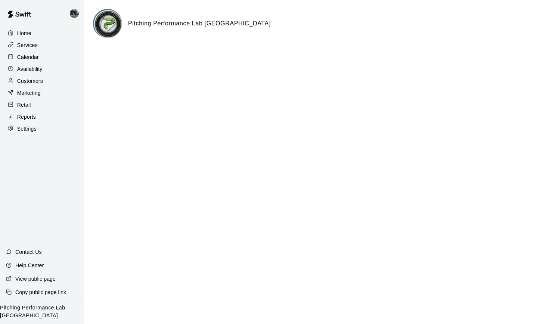
click at [28, 53] on div "Calendar" at bounding box center [42, 57] width 72 height 11
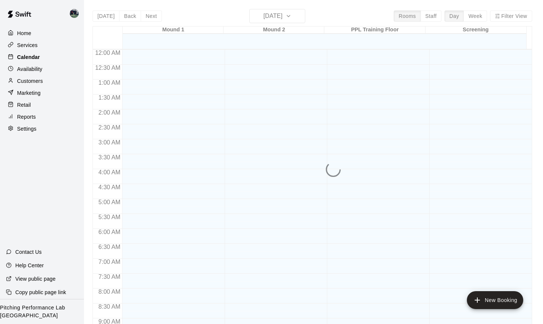
scroll to position [373, 0]
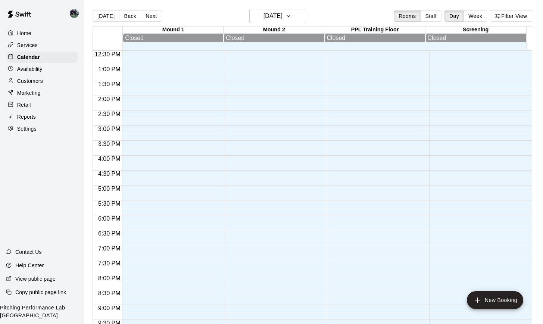
click at [35, 44] on p "Services" at bounding box center [27, 44] width 21 height 7
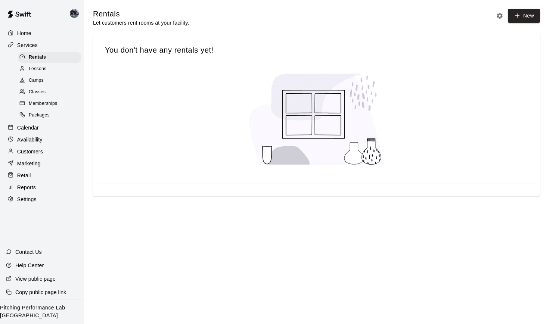
click at [21, 127] on p "Calendar" at bounding box center [28, 127] width 22 height 7
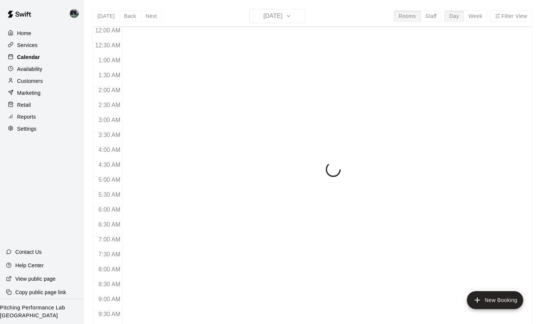
scroll to position [373, 0]
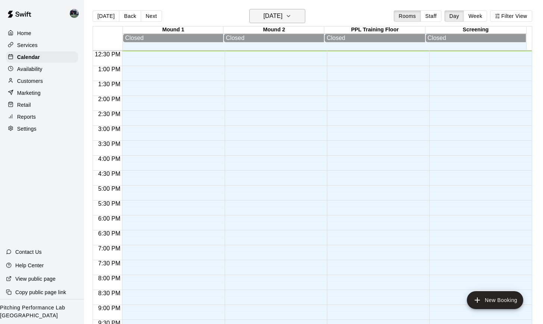
click at [292, 18] on icon "button" at bounding box center [289, 16] width 6 height 9
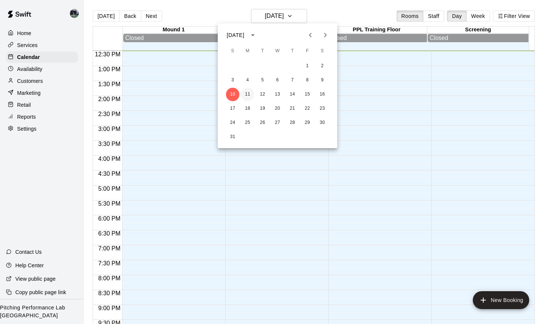
click at [248, 94] on button "11" at bounding box center [247, 94] width 13 height 13
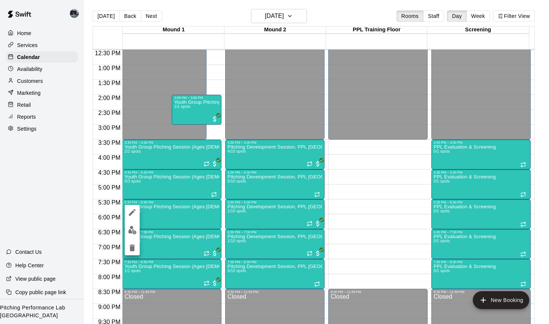
click at [131, 229] on img "edit" at bounding box center [132, 230] width 9 height 9
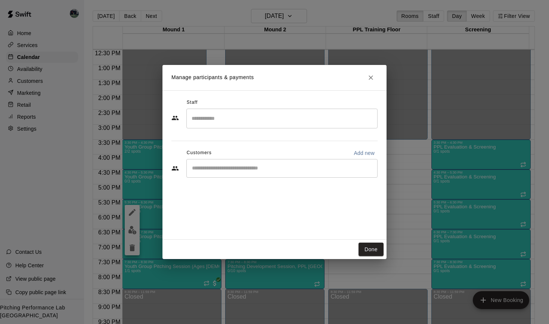
click at [250, 116] on input "Search staff" at bounding box center [282, 118] width 184 height 13
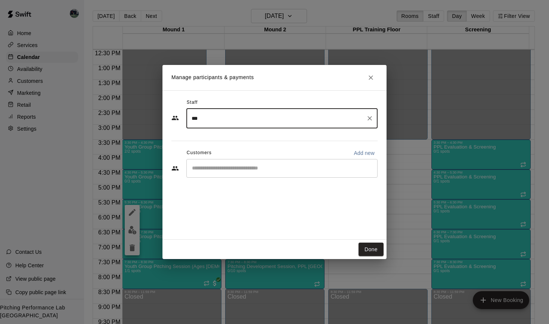
type input "****"
click at [368, 117] on icon "Clear" at bounding box center [369, 118] width 7 height 7
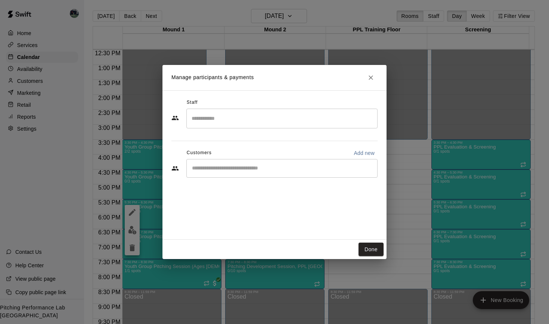
click at [170, 160] on div "Staff ​ Customers Add new ​" at bounding box center [274, 164] width 224 height 149
click at [216, 165] on input "Start typing to search customers..." at bounding box center [282, 168] width 184 height 7
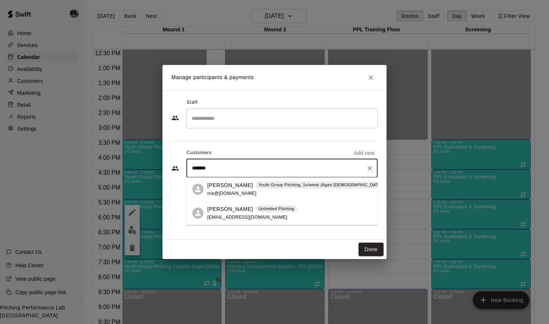
type input "********"
click at [243, 188] on div "Will Sanders Youth Group Pitching, 1x/week (Ages 12 and Under)" at bounding box center [308, 185] width 202 height 8
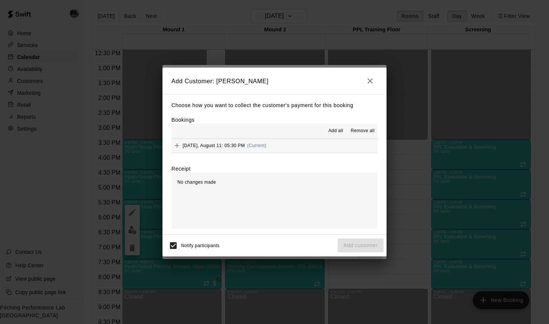
click at [236, 145] on span "Monday, August 11: 05:30 PM" at bounding box center [214, 145] width 62 height 5
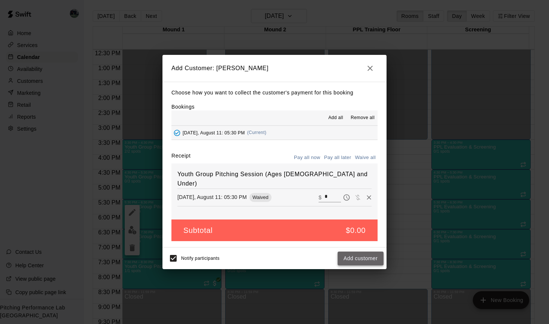
click at [356, 258] on button "Add customer" at bounding box center [360, 259] width 46 height 14
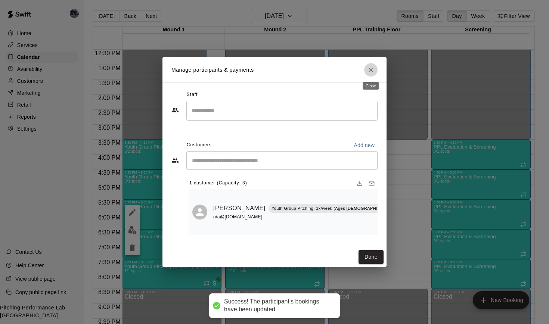
click at [371, 70] on icon "Close" at bounding box center [370, 70] width 4 height 4
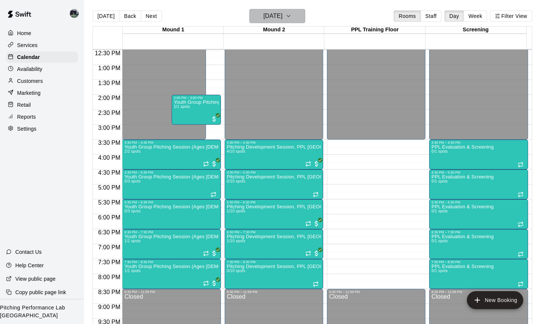
click at [303, 15] on button "Monday Aug 11" at bounding box center [277, 16] width 56 height 14
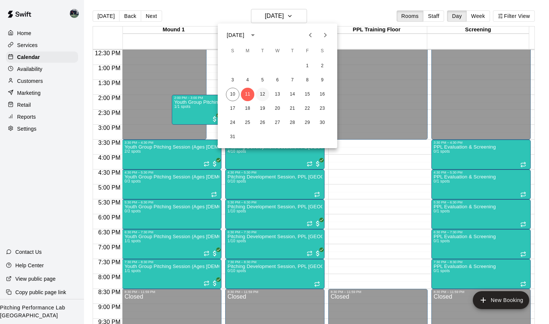
click at [264, 94] on button "12" at bounding box center [262, 94] width 13 height 13
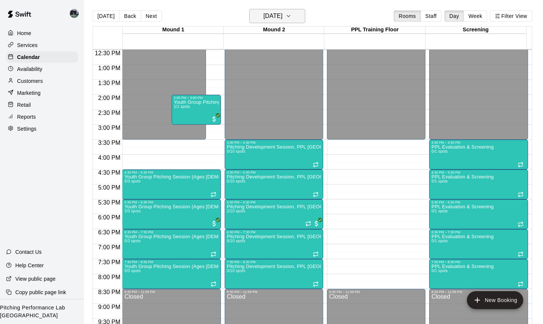
click at [290, 17] on icon "button" at bounding box center [288, 15] width 3 height 1
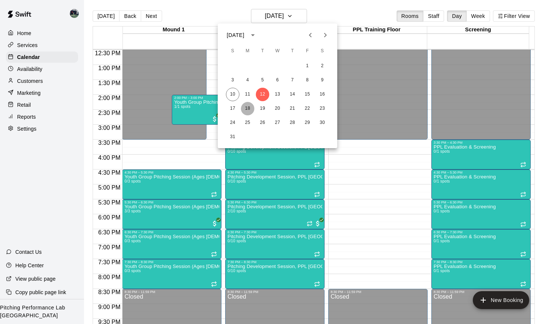
click at [252, 106] on button "18" at bounding box center [247, 108] width 13 height 13
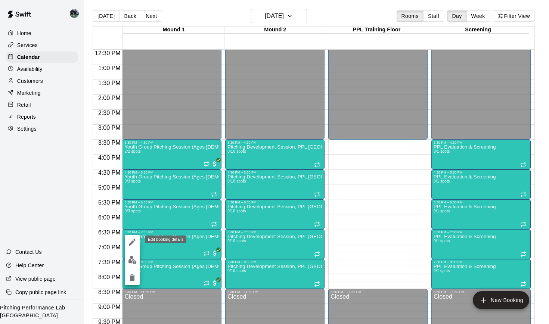
click at [135, 243] on icon "edit" at bounding box center [132, 242] width 9 height 9
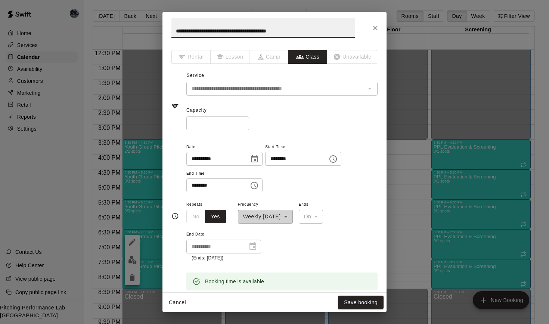
click at [208, 122] on input "*" at bounding box center [217, 123] width 63 height 14
type input "*"
click at [350, 302] on button "Save booking" at bounding box center [361, 303] width 46 height 14
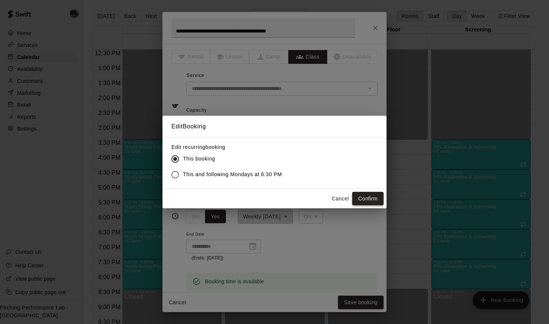
click at [359, 204] on button "Confirm" at bounding box center [367, 199] width 31 height 14
click at [360, 199] on div "Cancel Confirm" at bounding box center [355, 199] width 55 height 14
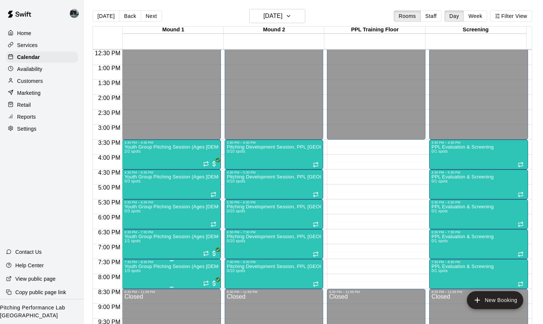
click at [160, 287] on div at bounding box center [171, 287] width 94 height 1
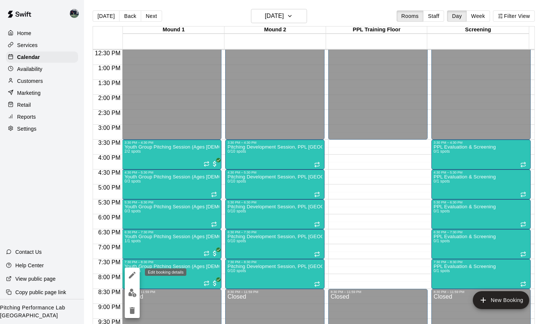
click at [137, 278] on button "edit" at bounding box center [132, 275] width 15 height 15
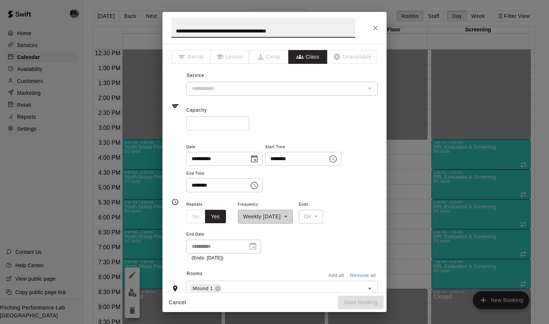
type input "**********"
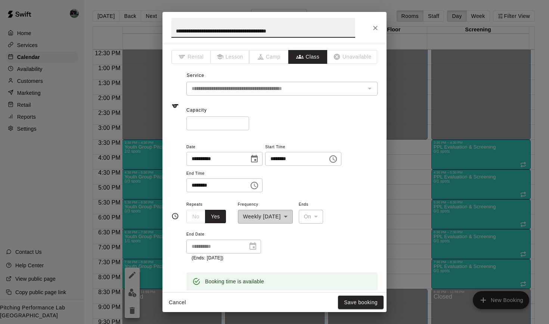
click at [216, 124] on input "*" at bounding box center [217, 123] width 63 height 14
type input "*"
click at [351, 301] on button "Save booking" at bounding box center [361, 303] width 46 height 14
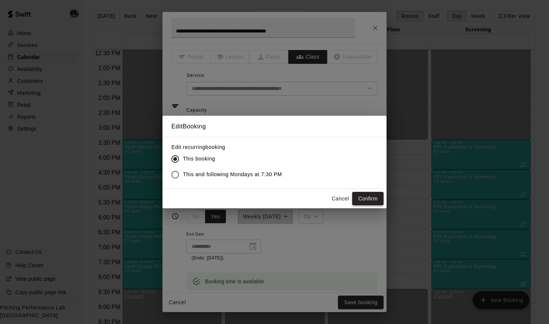
click at [368, 202] on button "Confirm" at bounding box center [367, 199] width 31 height 14
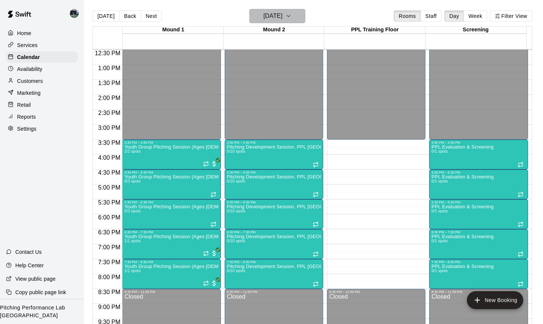
click at [292, 19] on icon "button" at bounding box center [289, 16] width 6 height 9
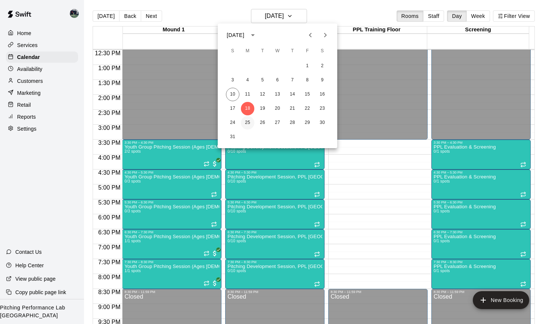
click at [247, 124] on button "25" at bounding box center [247, 122] width 13 height 13
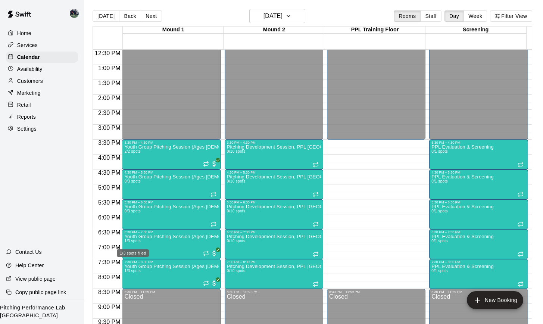
click at [143, 245] on div "1/3 spots filled" at bounding box center [133, 250] width 34 height 13
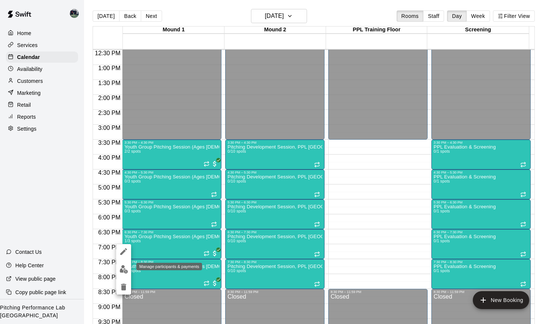
click at [121, 270] on img "edit" at bounding box center [123, 269] width 9 height 9
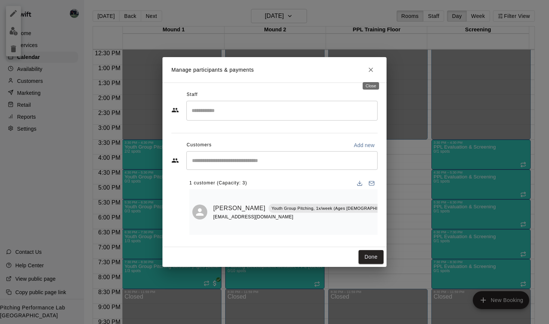
click at [368, 74] on button "Close" at bounding box center [370, 69] width 13 height 13
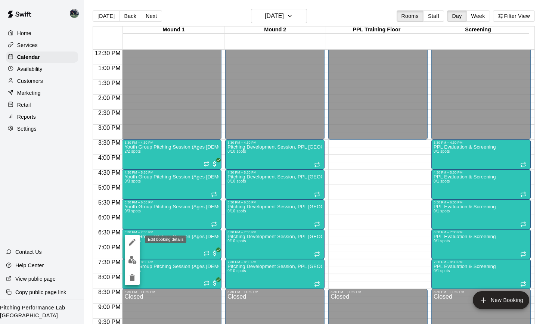
click at [131, 242] on icon "edit" at bounding box center [132, 242] width 9 height 9
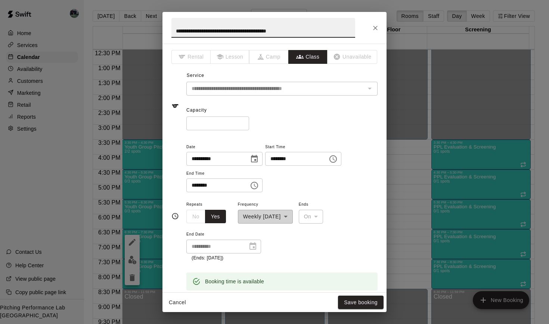
click at [229, 123] on input "*" at bounding box center [217, 123] width 63 height 14
click at [224, 125] on input "*" at bounding box center [217, 123] width 63 height 14
type input "*"
click at [365, 298] on button "Save booking" at bounding box center [361, 303] width 46 height 14
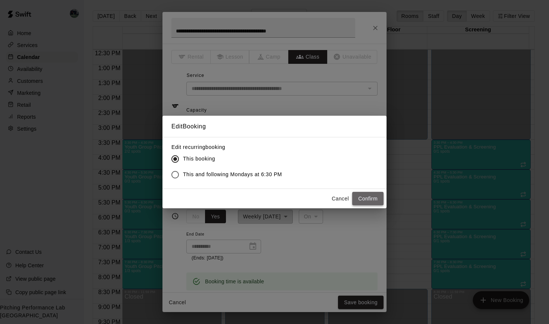
click at [372, 196] on button "Confirm" at bounding box center [367, 199] width 31 height 14
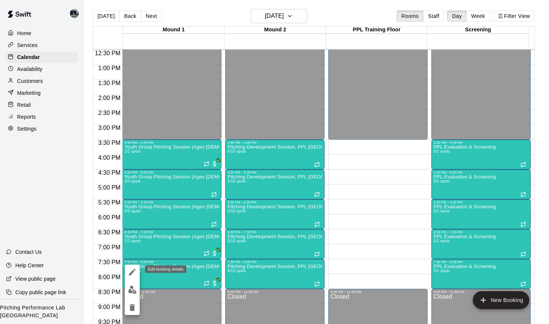
click at [132, 272] on icon "edit" at bounding box center [132, 272] width 7 height 7
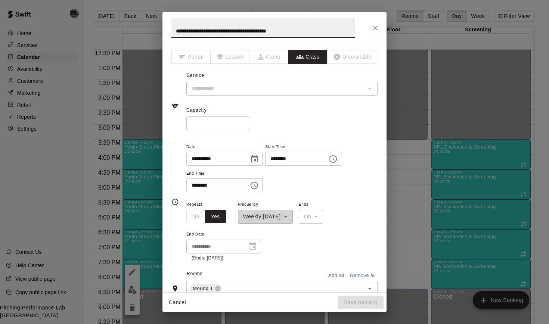
type input "**********"
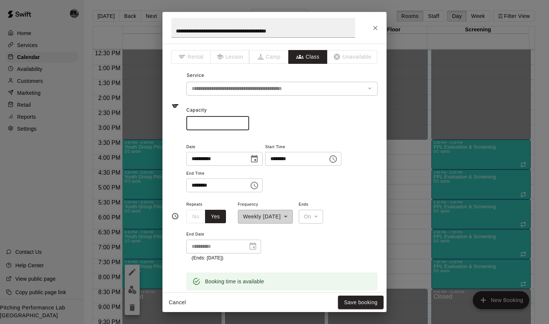
click at [206, 124] on input "*" at bounding box center [217, 123] width 63 height 14
click at [206, 122] on input "*" at bounding box center [217, 123] width 63 height 14
type input "*"
click at [367, 297] on button "Save booking" at bounding box center [361, 303] width 46 height 14
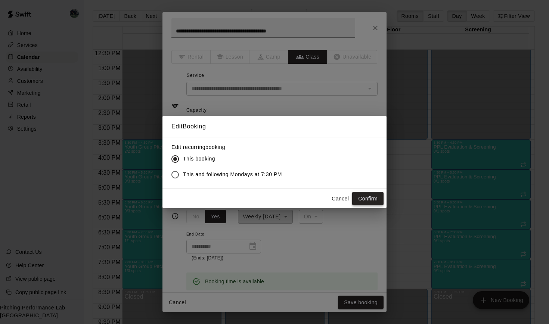
click at [374, 202] on button "Confirm" at bounding box center [367, 199] width 31 height 14
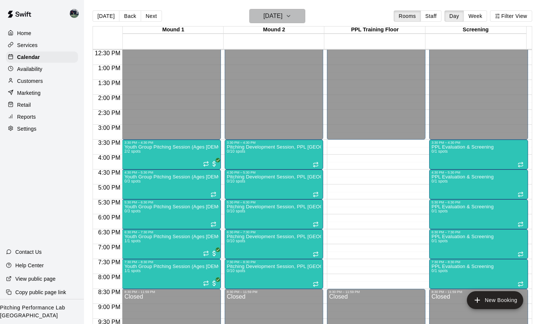
click at [292, 18] on icon "button" at bounding box center [289, 16] width 6 height 9
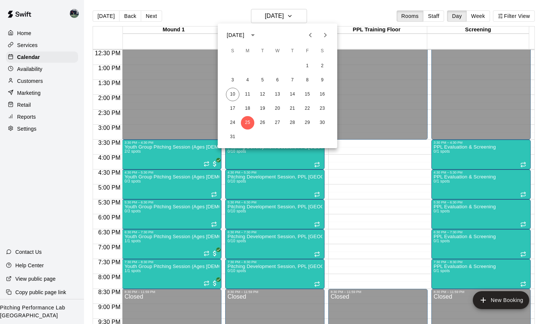
click at [326, 33] on icon "Next month" at bounding box center [325, 35] width 9 height 9
click at [249, 62] on button "1" at bounding box center [247, 65] width 13 height 13
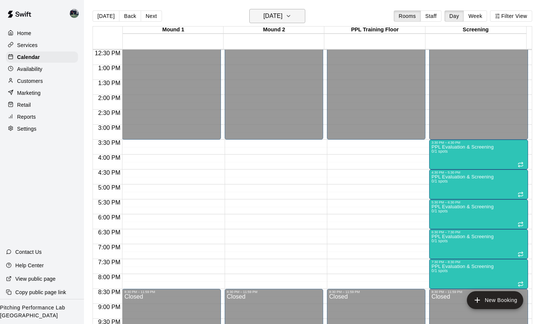
click at [292, 19] on icon "button" at bounding box center [289, 16] width 6 height 9
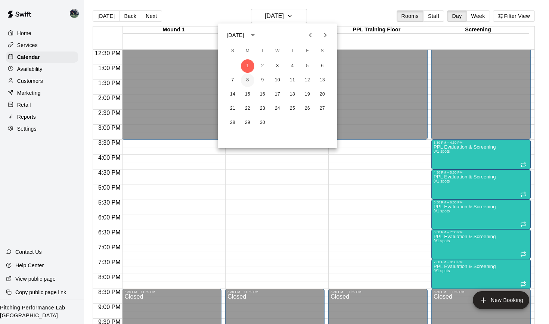
click at [249, 80] on button "8" at bounding box center [247, 80] width 13 height 13
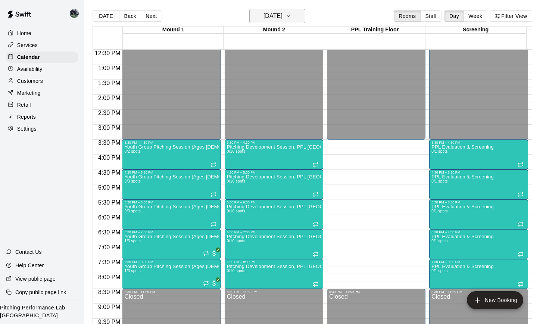
click at [304, 13] on button "Monday Sep 08" at bounding box center [277, 16] width 56 height 14
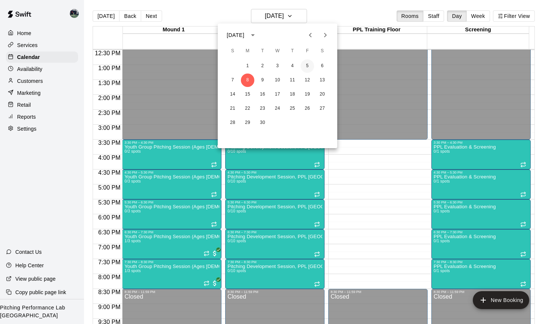
click at [306, 64] on button "5" at bounding box center [306, 65] width 13 height 13
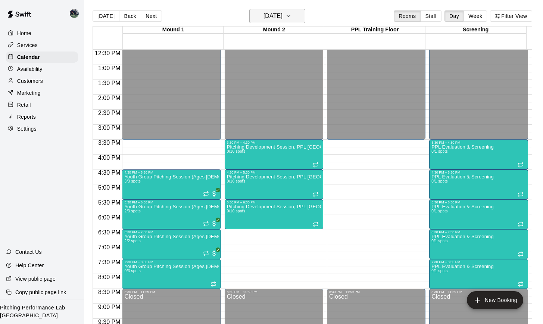
click at [304, 15] on button "Friday Sep 05" at bounding box center [277, 16] width 56 height 14
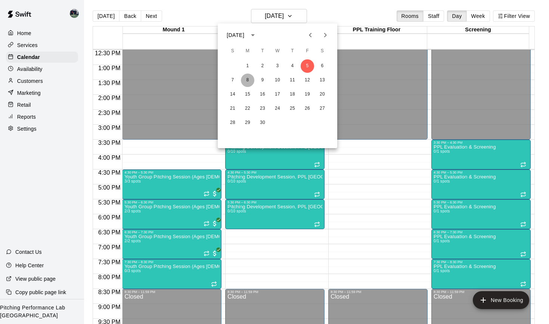
click at [248, 80] on button "8" at bounding box center [247, 80] width 13 height 13
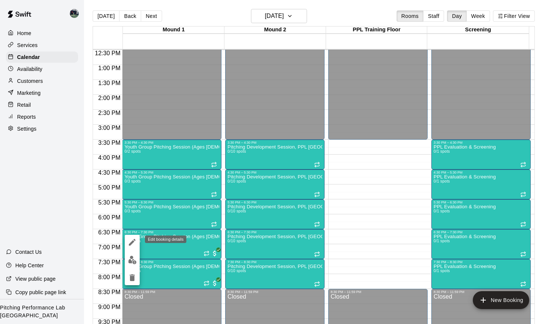
click at [133, 245] on icon "edit" at bounding box center [132, 242] width 9 height 9
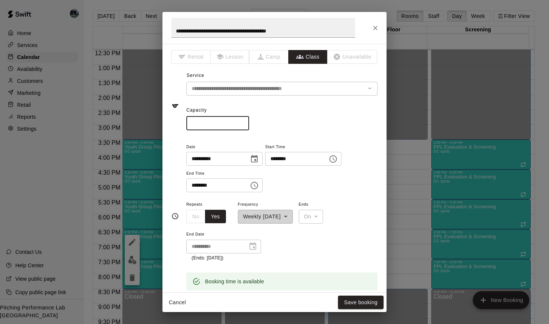
click at [207, 122] on input "*" at bounding box center [217, 123] width 63 height 14
type input "*"
click at [361, 298] on button "Save booking" at bounding box center [361, 303] width 46 height 14
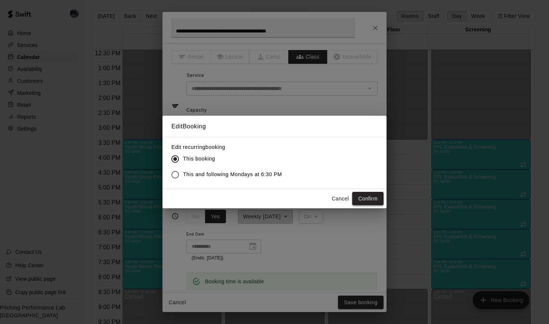
click at [373, 200] on button "Confirm" at bounding box center [367, 199] width 31 height 14
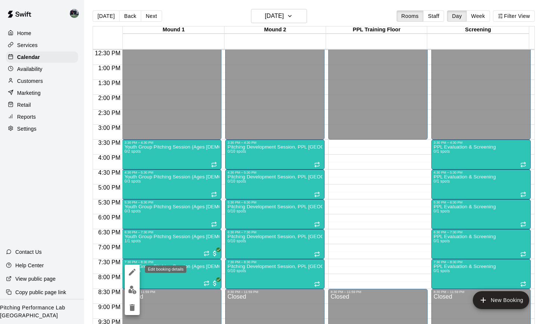
click at [134, 275] on icon "edit" at bounding box center [132, 272] width 9 height 9
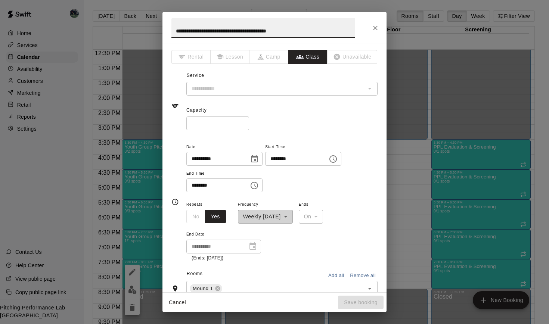
type input "**********"
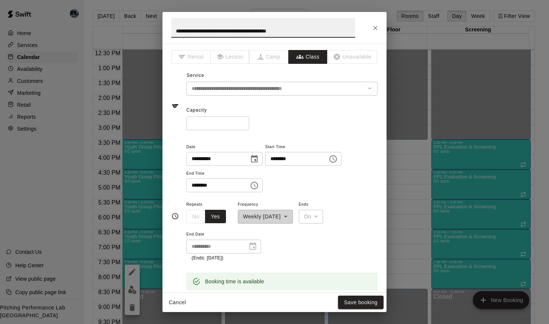
click at [211, 116] on input "*" at bounding box center [217, 123] width 63 height 14
type input "*"
click at [360, 304] on button "Save booking" at bounding box center [361, 303] width 46 height 14
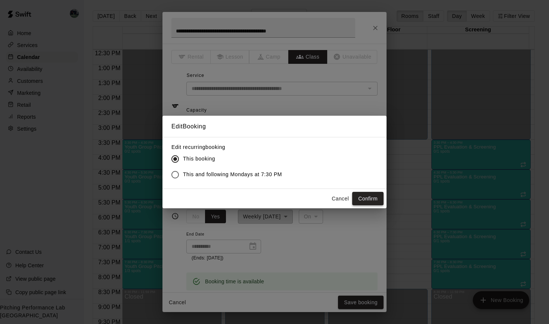
click at [367, 196] on button "Confirm" at bounding box center [367, 199] width 31 height 14
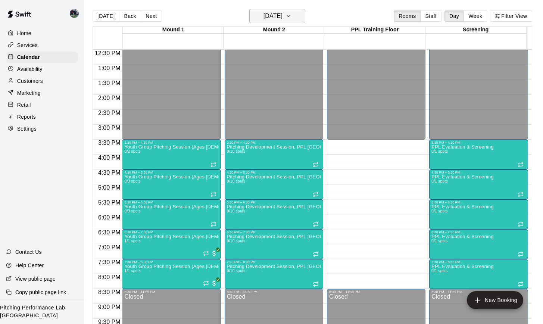
click at [303, 15] on button "Monday Sep 08" at bounding box center [277, 16] width 56 height 14
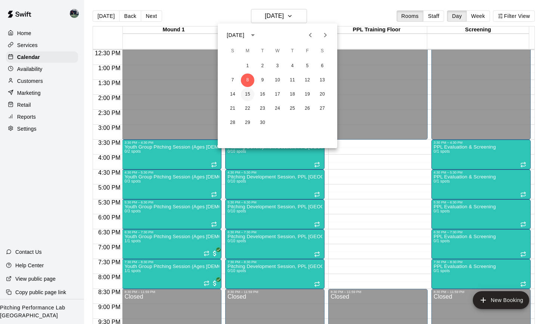
click at [246, 94] on button "15" at bounding box center [247, 94] width 13 height 13
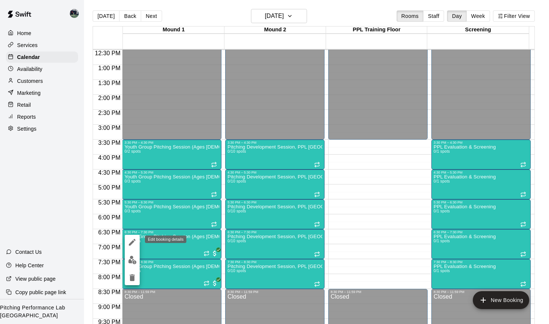
click at [129, 241] on icon "edit" at bounding box center [132, 242] width 9 height 9
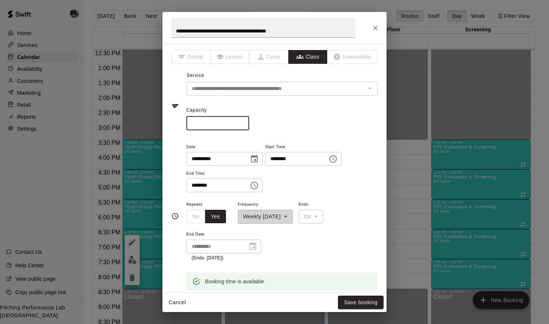
click at [206, 123] on input "*" at bounding box center [217, 123] width 63 height 14
type input "*"
click at [355, 297] on button "Save booking" at bounding box center [361, 303] width 46 height 14
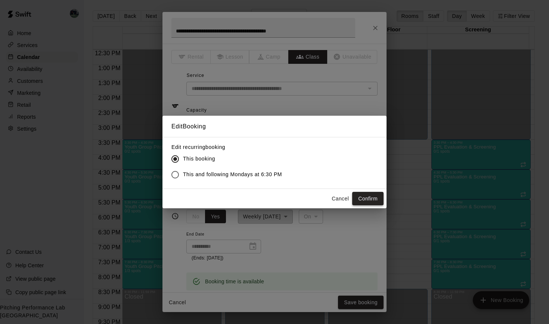
click at [364, 198] on button "Confirm" at bounding box center [367, 199] width 31 height 14
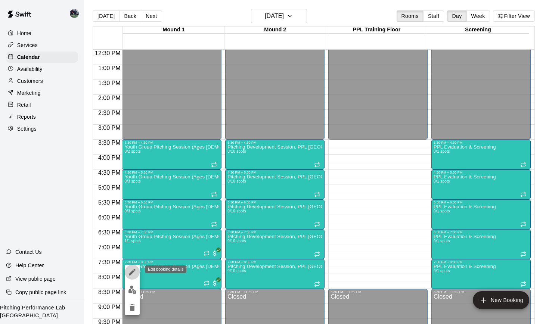
click at [133, 273] on icon "edit" at bounding box center [132, 272] width 9 height 9
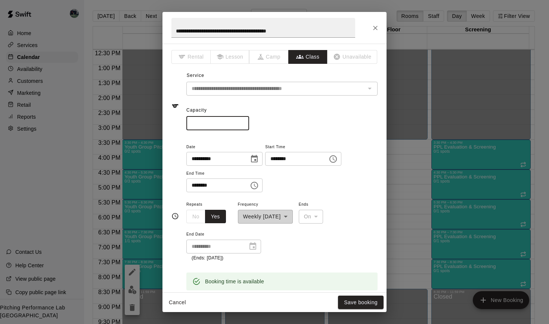
click at [205, 121] on input "*" at bounding box center [217, 123] width 63 height 14
type input "*"
click at [353, 300] on button "Save booking" at bounding box center [361, 303] width 46 height 14
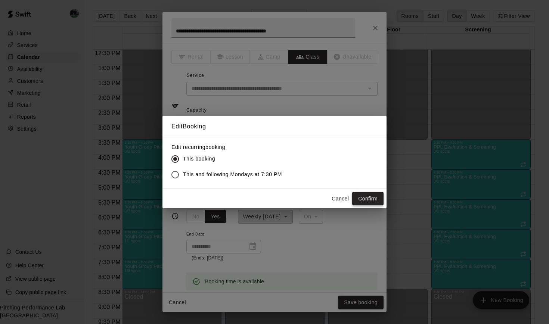
click at [371, 198] on button "Confirm" at bounding box center [367, 199] width 31 height 14
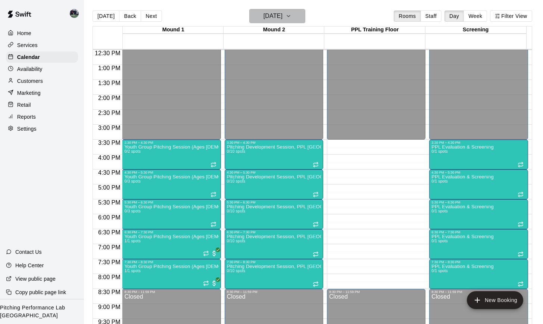
click at [303, 14] on button "Monday Sep 15" at bounding box center [277, 16] width 56 height 14
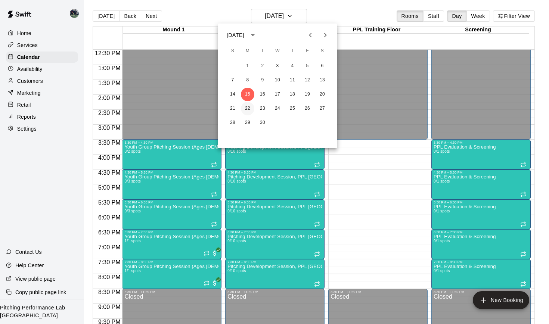
click at [249, 108] on button "22" at bounding box center [247, 108] width 13 height 13
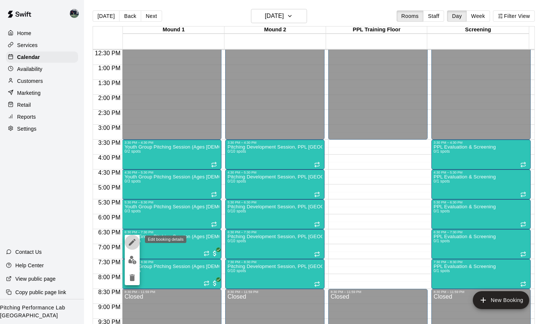
click at [132, 238] on icon "edit" at bounding box center [132, 242] width 9 height 9
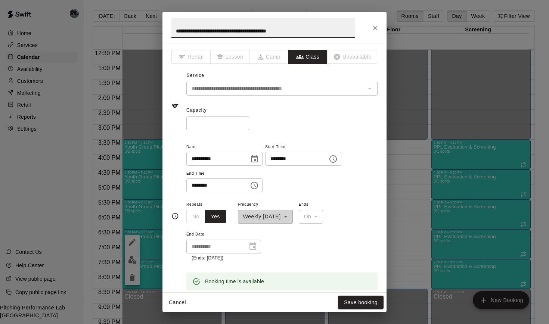
click at [213, 119] on input "*" at bounding box center [217, 123] width 63 height 14
type input "*"
click at [348, 299] on button "Save booking" at bounding box center [361, 303] width 46 height 14
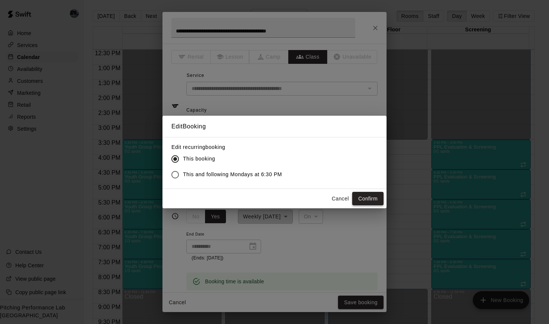
click at [360, 195] on button "Confirm" at bounding box center [367, 199] width 31 height 14
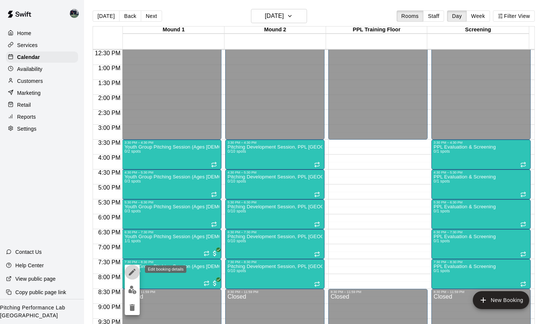
click at [131, 270] on icon "edit" at bounding box center [132, 272] width 9 height 9
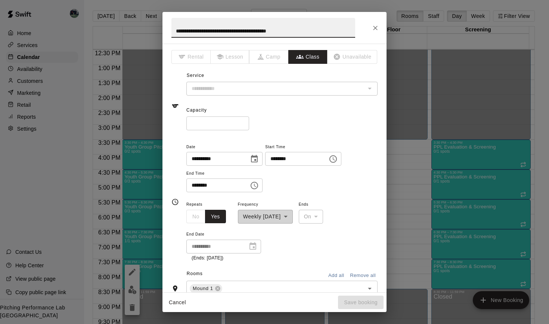
type input "**********"
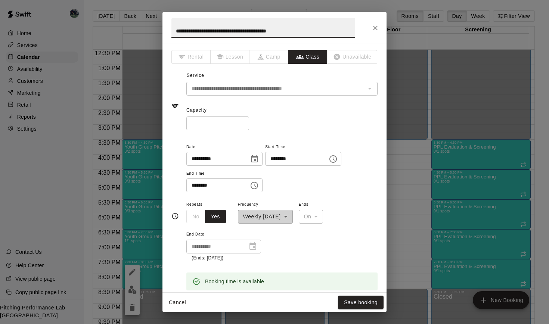
click at [203, 126] on input "*" at bounding box center [217, 123] width 63 height 14
type input "*"
click at [349, 299] on button "Save booking" at bounding box center [361, 303] width 46 height 14
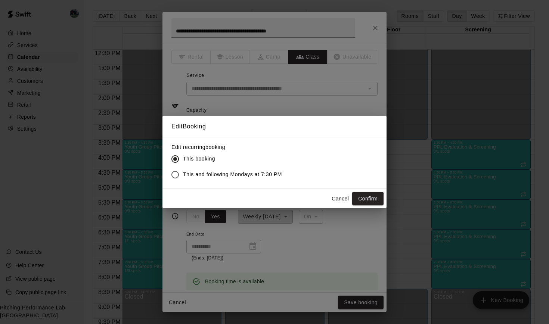
click at [374, 199] on button "Confirm" at bounding box center [367, 199] width 31 height 14
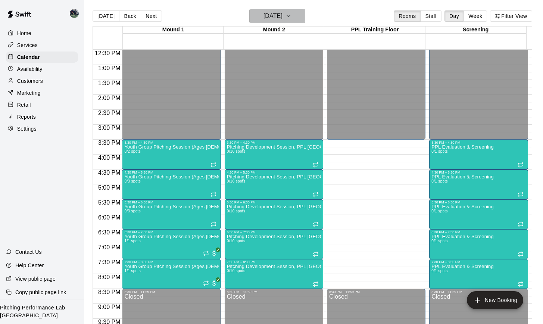
click at [292, 13] on icon "button" at bounding box center [289, 16] width 6 height 9
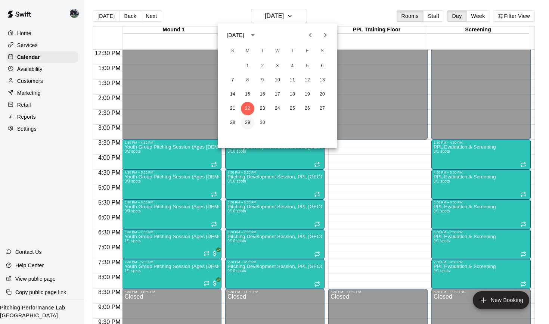
click at [251, 122] on button "29" at bounding box center [247, 122] width 13 height 13
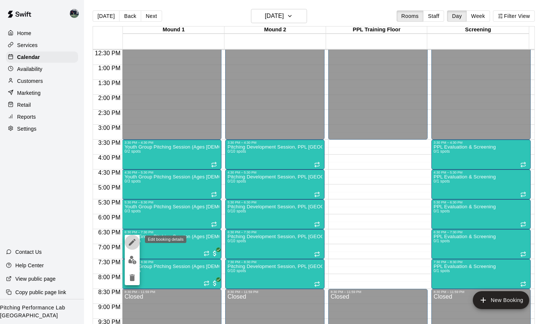
click at [128, 242] on icon "edit" at bounding box center [132, 242] width 9 height 9
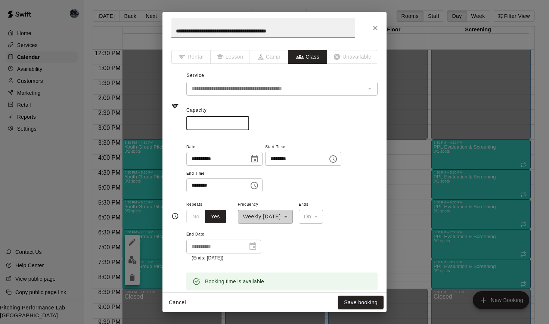
click at [203, 125] on input "*" at bounding box center [217, 123] width 63 height 14
type input "*"
click at [360, 300] on button "Save booking" at bounding box center [361, 303] width 46 height 14
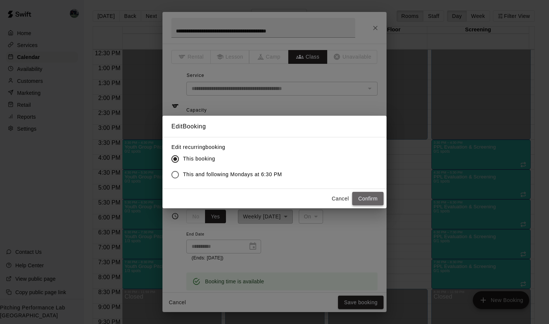
click at [371, 197] on button "Confirm" at bounding box center [367, 199] width 31 height 14
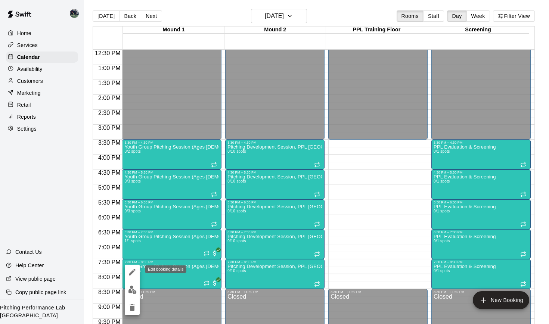
click at [134, 271] on icon "edit" at bounding box center [132, 272] width 7 height 7
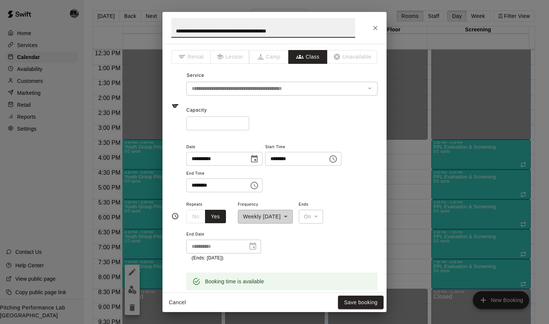
click at [216, 124] on input "*" at bounding box center [217, 123] width 63 height 14
type input "*"
click at [352, 300] on button "Save booking" at bounding box center [361, 303] width 46 height 14
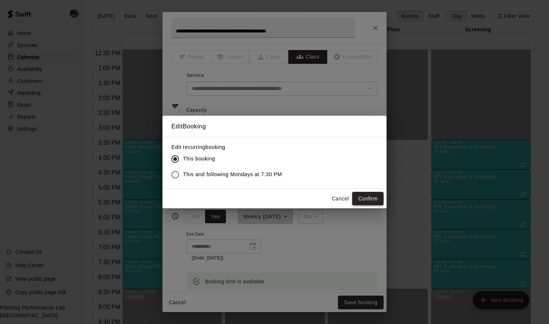
click at [360, 202] on button "Confirm" at bounding box center [367, 199] width 31 height 14
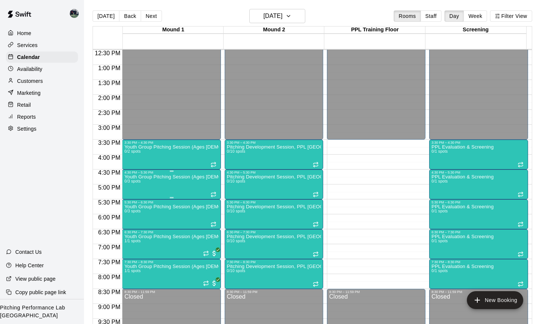
scroll to position [363, 0]
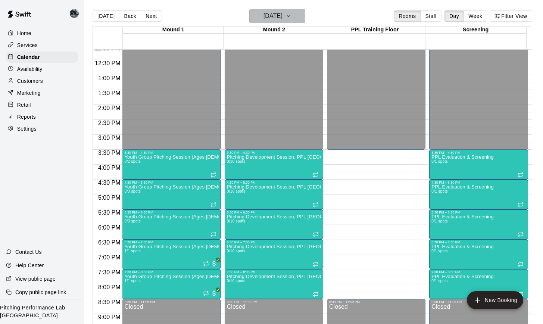
click at [292, 16] on icon "button" at bounding box center [289, 16] width 6 height 9
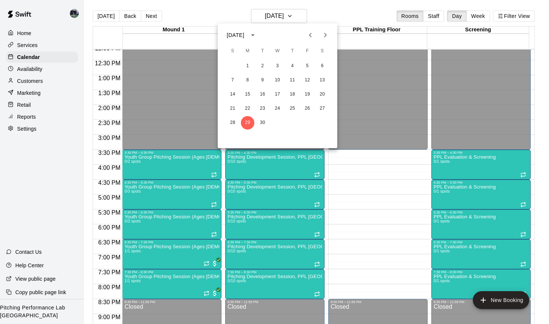
click at [316, 15] on div at bounding box center [274, 162] width 549 height 324
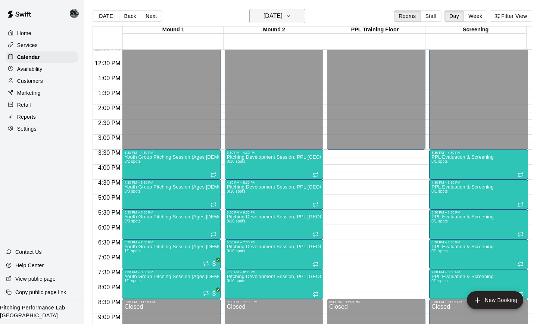
click at [292, 18] on icon "button" at bounding box center [289, 16] width 6 height 9
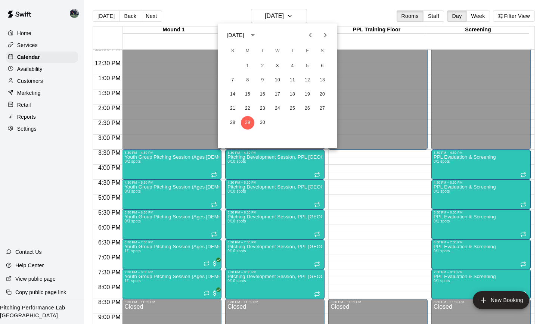
click at [310, 34] on icon "Previous month" at bounding box center [310, 35] width 3 height 4
click at [247, 95] on button "11" at bounding box center [247, 94] width 13 height 13
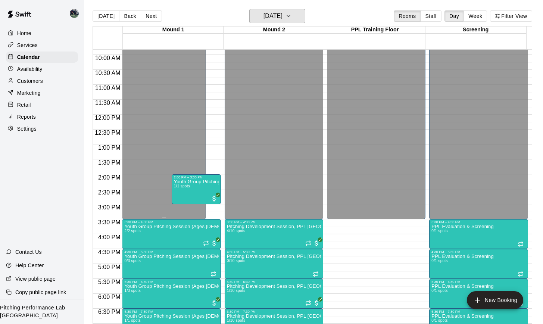
scroll to position [355, 0]
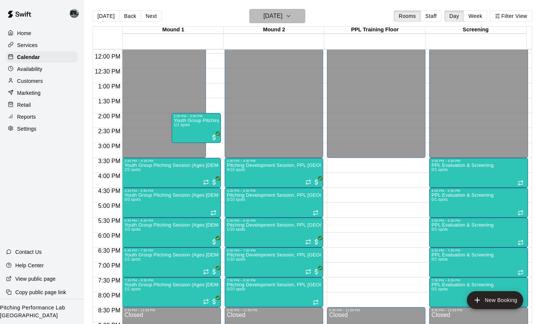
click at [304, 18] on button "Monday Aug 11" at bounding box center [277, 16] width 56 height 14
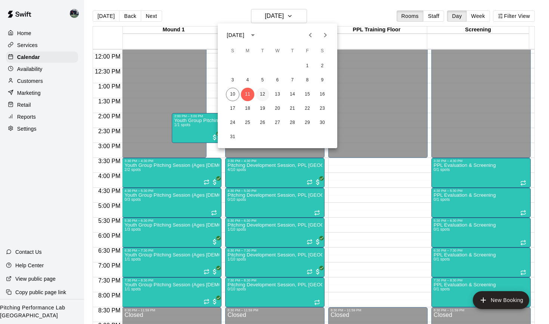
click at [261, 96] on button "12" at bounding box center [262, 94] width 13 height 13
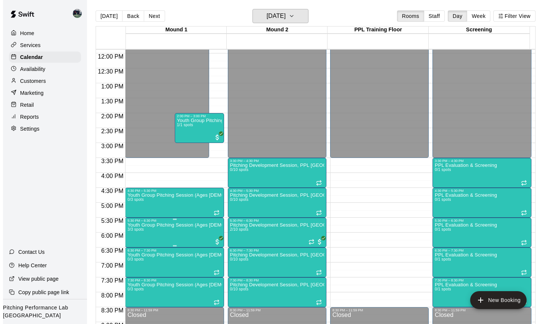
scroll to position [414, 0]
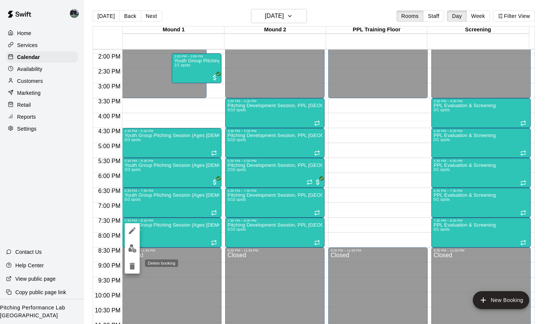
click at [133, 268] on icon "delete" at bounding box center [132, 266] width 5 height 7
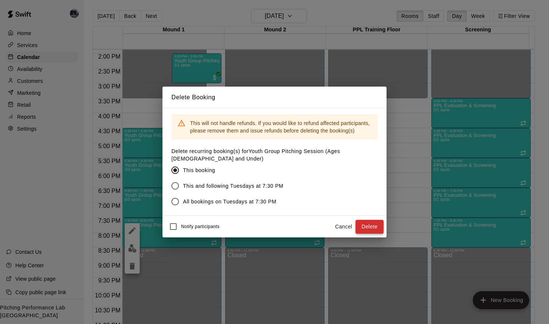
click at [362, 222] on button "Delete" at bounding box center [369, 227] width 28 height 14
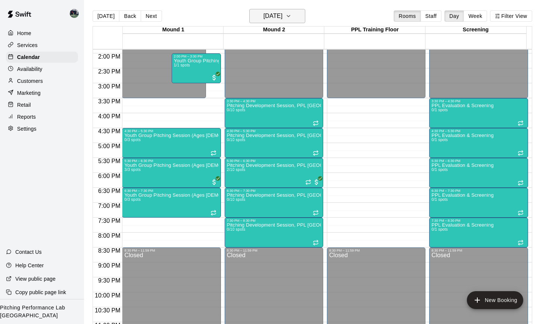
click at [292, 15] on icon "button" at bounding box center [289, 16] width 6 height 9
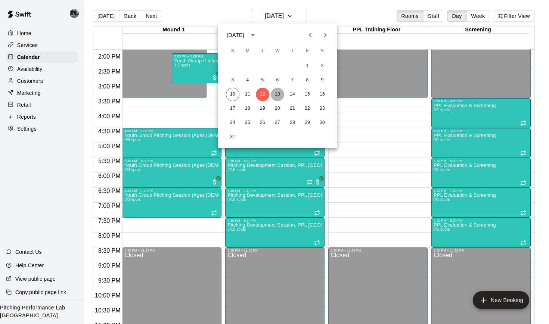
click at [276, 89] on button "13" at bounding box center [277, 94] width 13 height 13
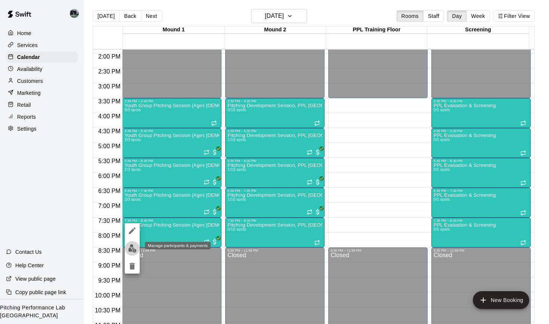
click at [129, 247] on img "edit" at bounding box center [132, 248] width 9 height 9
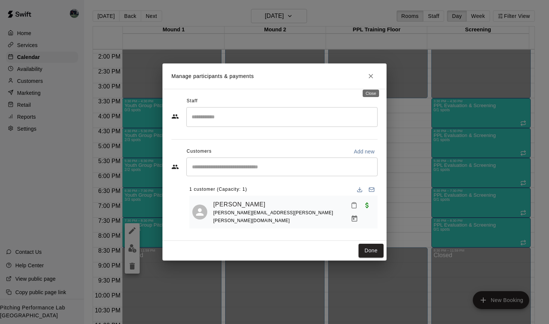
click at [370, 76] on icon "Close" at bounding box center [370, 75] width 7 height 7
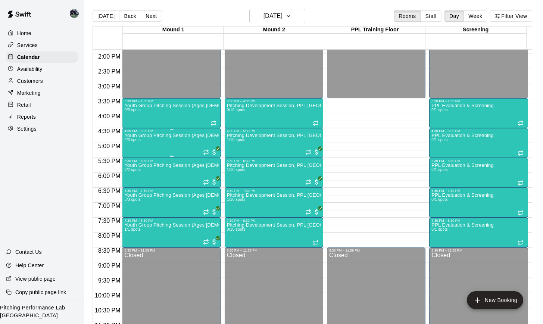
click at [152, 141] on div "Youth Group Pitching Session (Ages 12 and Under) 2/3 spots" at bounding box center [171, 295] width 94 height 324
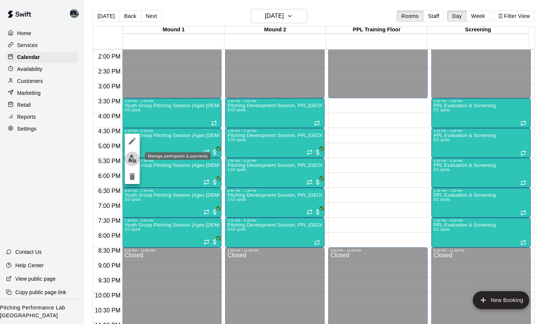
click at [134, 162] on img "edit" at bounding box center [132, 159] width 9 height 9
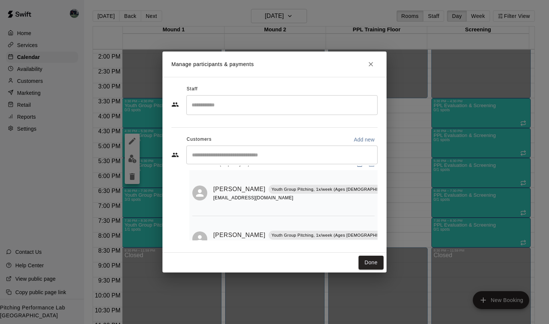
scroll to position [32, 0]
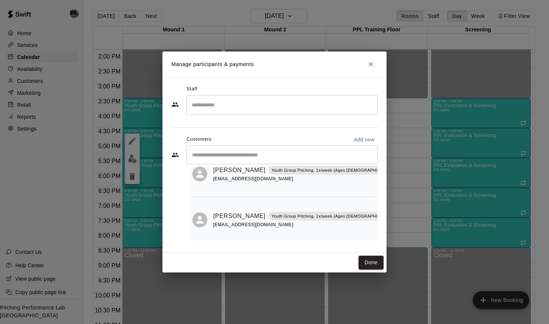
click at [371, 62] on icon "Close" at bounding box center [370, 63] width 7 height 7
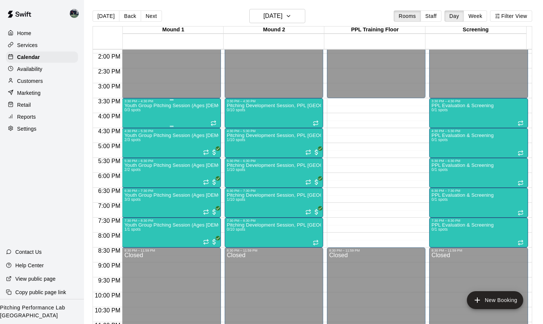
click at [177, 116] on div "Youth Group Pitching Session (Ages 12 and Under) 0/3 spots" at bounding box center [171, 265] width 94 height 324
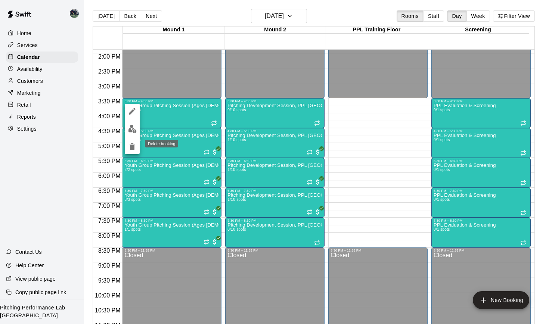
click at [133, 149] on icon "delete" at bounding box center [132, 146] width 5 height 7
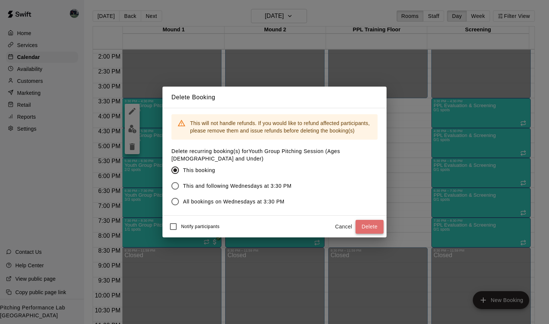
click at [364, 225] on button "Delete" at bounding box center [369, 227] width 28 height 14
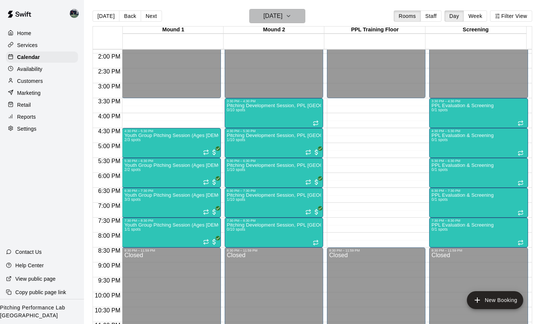
click at [292, 17] on icon "button" at bounding box center [289, 16] width 6 height 9
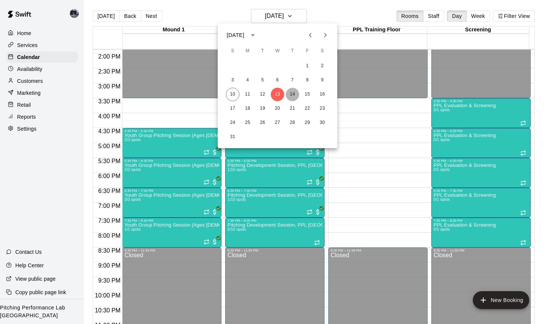
click at [295, 95] on button "14" at bounding box center [292, 94] width 13 height 13
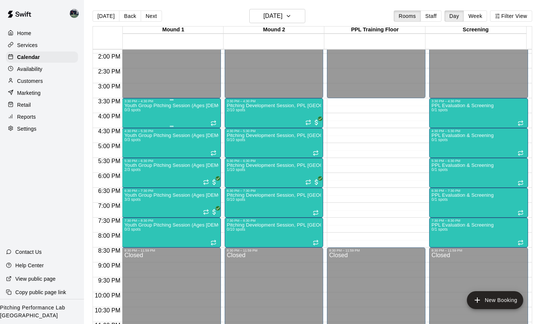
click at [156, 118] on div "Youth Group Pitching Session (Ages 12 and Under) 0/3 spots" at bounding box center [171, 265] width 94 height 324
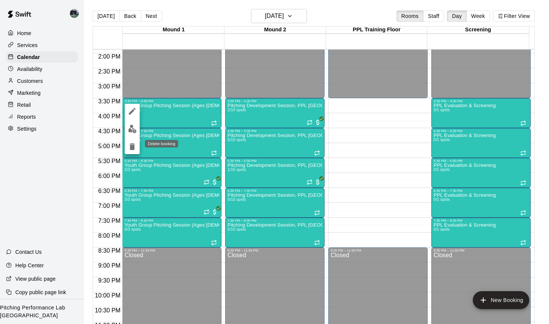
click at [135, 145] on icon "delete" at bounding box center [132, 146] width 9 height 9
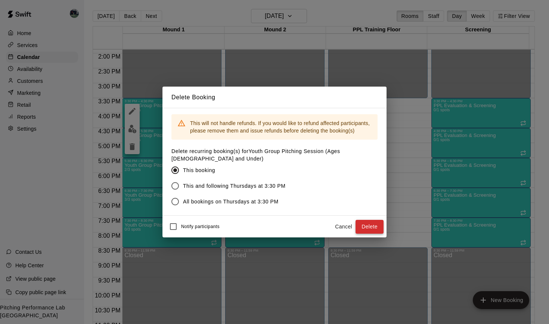
click at [372, 227] on button "Delete" at bounding box center [369, 227] width 28 height 14
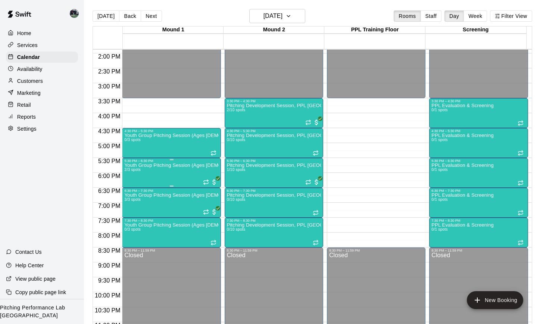
click at [146, 173] on div "Youth Group Pitching Session (Ages 12 and Under) 2/3 spots" at bounding box center [171, 325] width 94 height 324
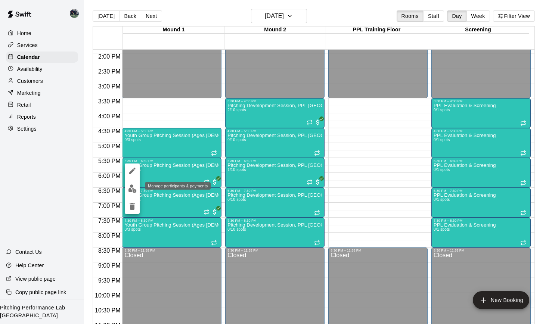
click at [129, 188] on img "edit" at bounding box center [132, 188] width 9 height 9
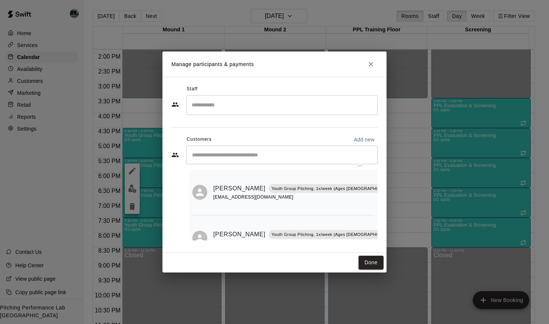
scroll to position [38, 0]
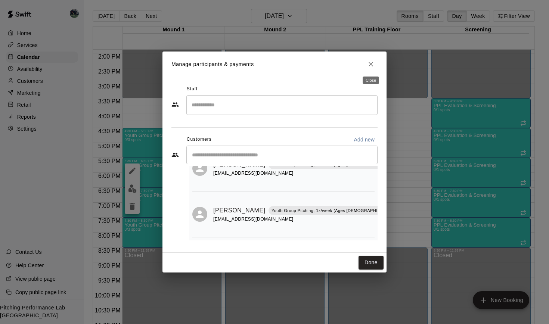
click at [373, 67] on icon "Close" at bounding box center [370, 63] width 7 height 7
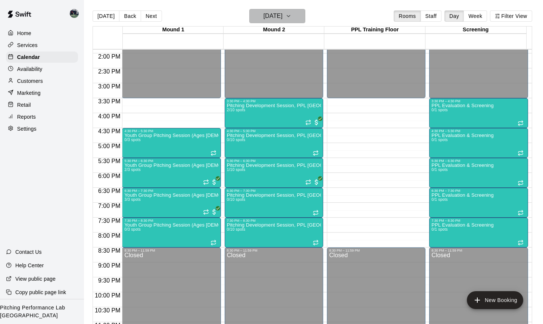
click at [290, 16] on icon "button" at bounding box center [288, 15] width 3 height 1
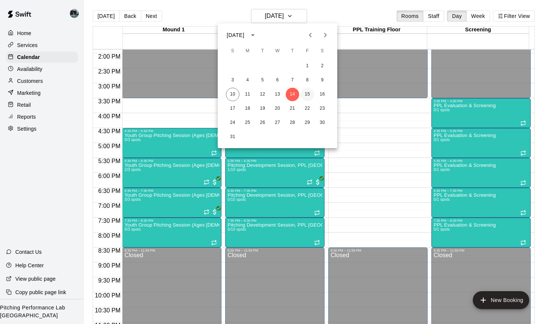
click at [311, 94] on button "15" at bounding box center [306, 94] width 13 height 13
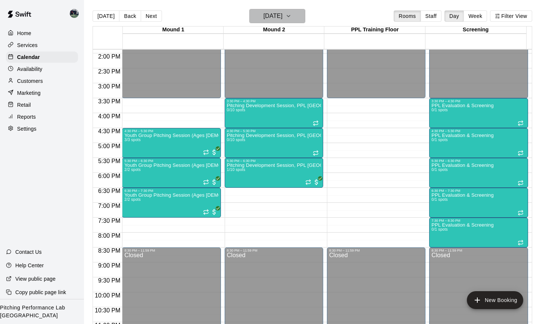
click at [292, 16] on icon "button" at bounding box center [289, 16] width 6 height 9
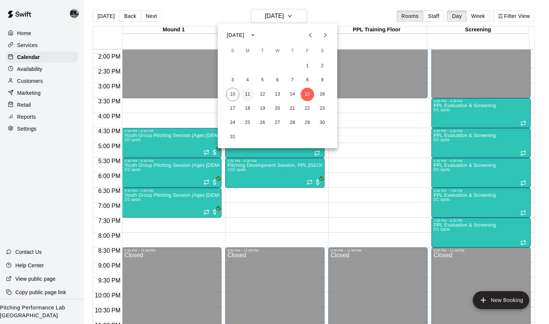
click at [249, 93] on button "11" at bounding box center [247, 94] width 13 height 13
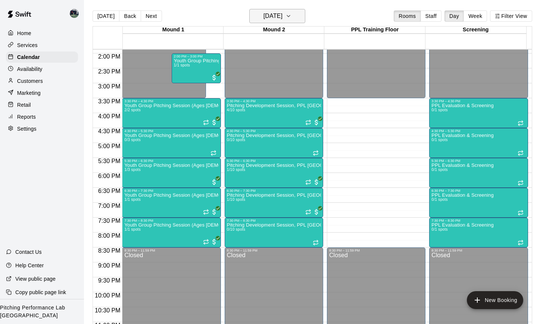
click at [292, 15] on icon "button" at bounding box center [289, 16] width 6 height 9
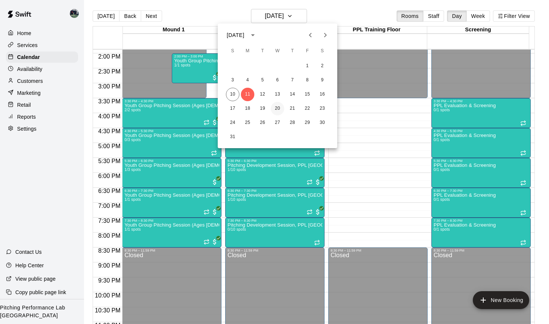
click at [279, 109] on button "20" at bounding box center [277, 108] width 13 height 13
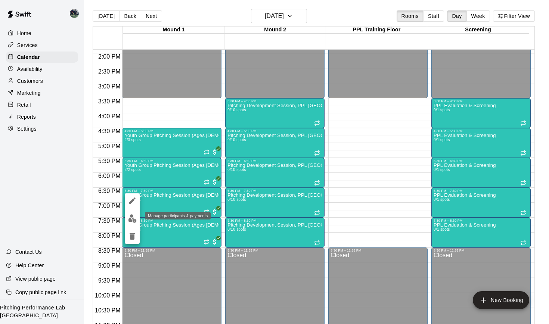
click at [133, 221] on img "edit" at bounding box center [132, 218] width 9 height 9
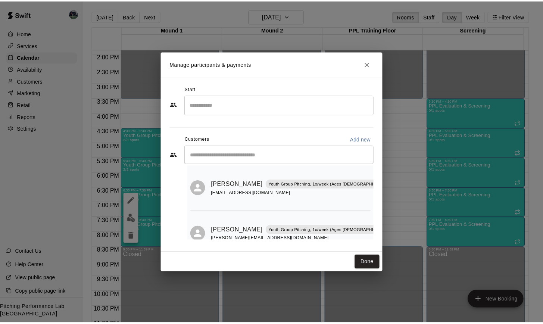
scroll to position [130, 0]
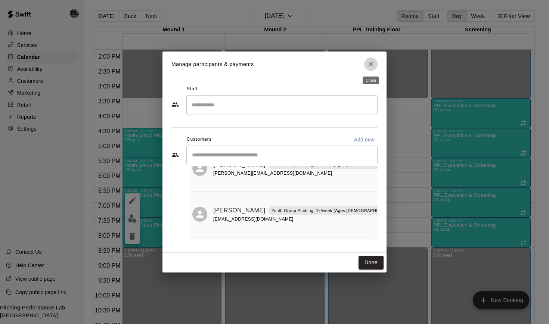
click at [375, 68] on button "Close" at bounding box center [370, 63] width 13 height 13
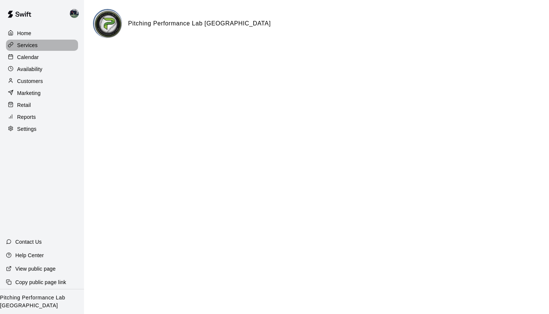
click at [24, 44] on p "Services" at bounding box center [27, 44] width 21 height 7
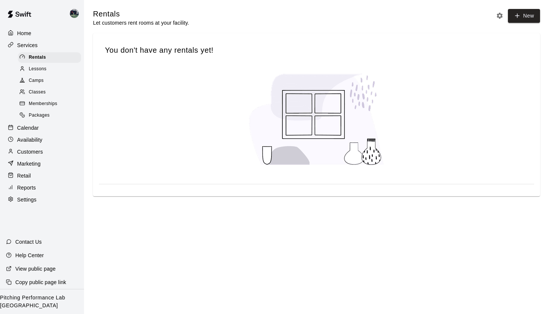
click at [39, 105] on span "Memberships" at bounding box center [43, 103] width 28 height 7
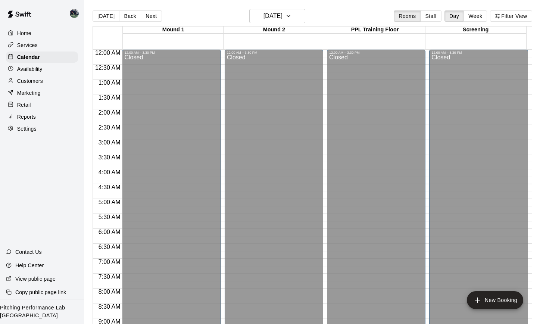
scroll to position [414, 0]
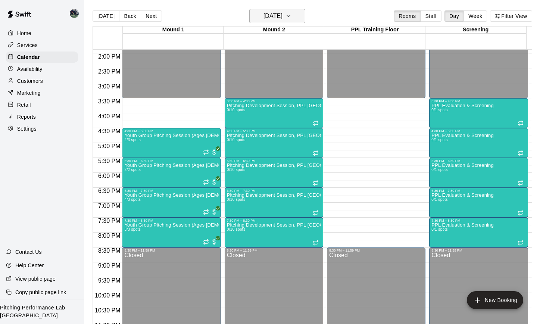
click at [292, 16] on icon "button" at bounding box center [289, 16] width 6 height 9
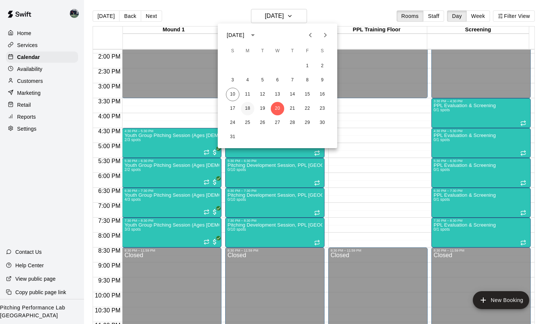
click at [248, 108] on button "18" at bounding box center [247, 108] width 13 height 13
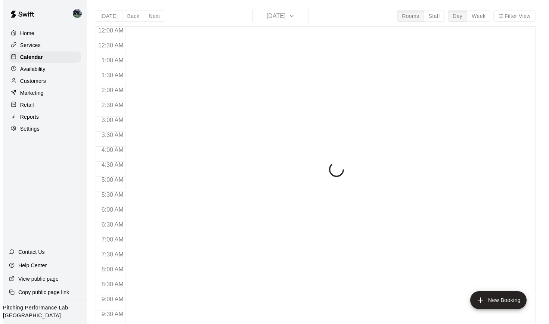
scroll to position [399, 0]
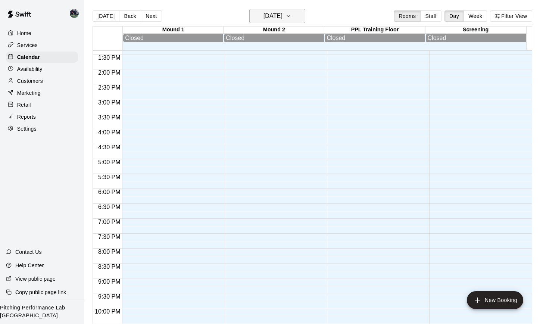
click at [292, 16] on icon "button" at bounding box center [289, 16] width 6 height 9
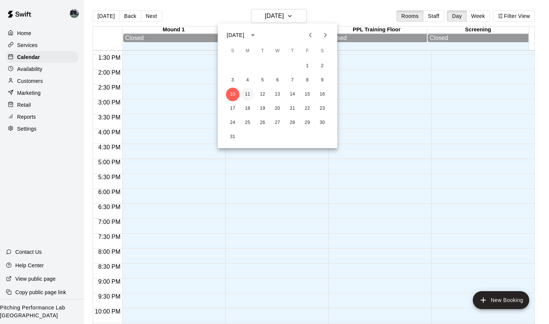
click at [248, 94] on button "11" at bounding box center [247, 94] width 13 height 13
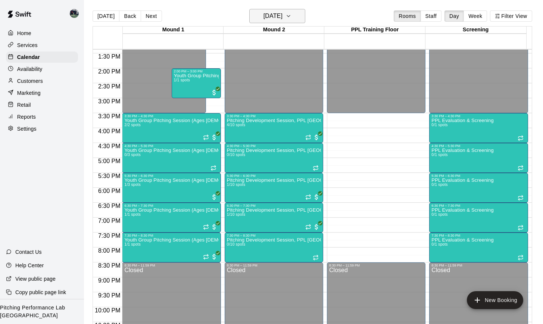
click at [292, 18] on icon "button" at bounding box center [289, 16] width 6 height 9
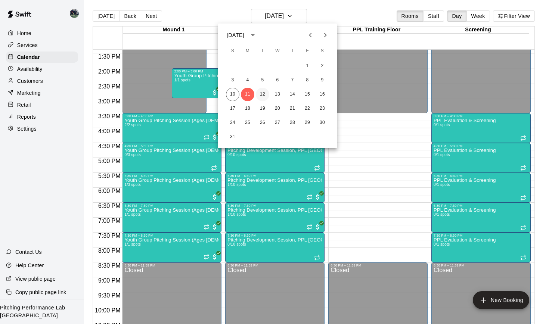
click at [263, 93] on button "12" at bounding box center [262, 94] width 13 height 13
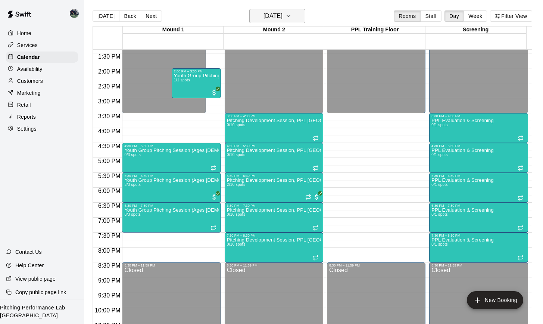
click at [290, 16] on icon "button" at bounding box center [288, 15] width 3 height 1
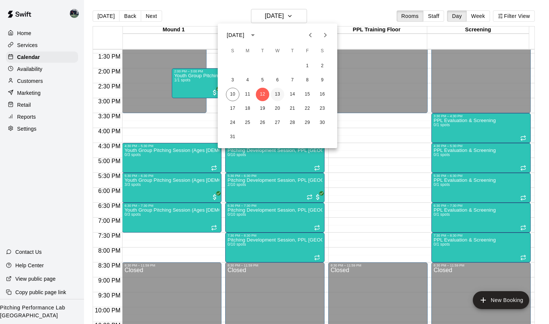
click at [277, 92] on button "13" at bounding box center [277, 94] width 13 height 13
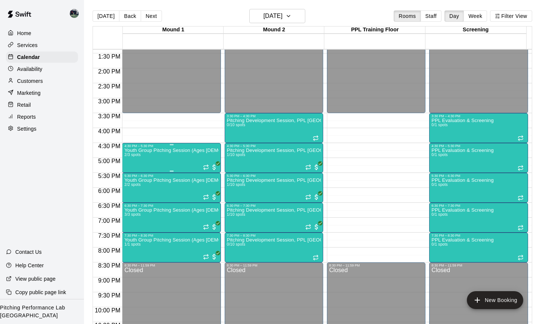
click at [181, 163] on div "Youth Group Pitching Session (Ages 12 and Under) 2/3 spots" at bounding box center [171, 310] width 94 height 324
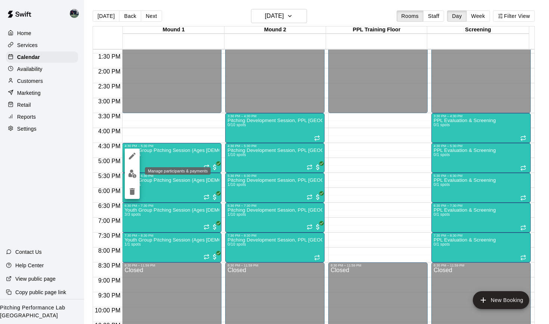
click at [131, 176] on img "edit" at bounding box center [132, 173] width 9 height 9
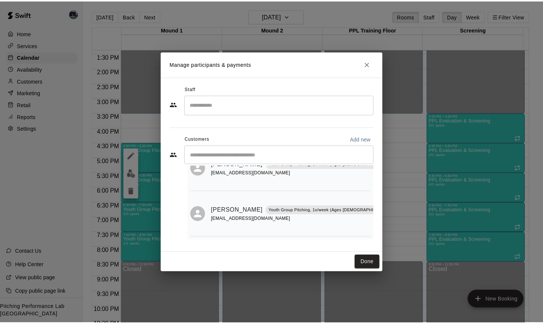
scroll to position [0, 0]
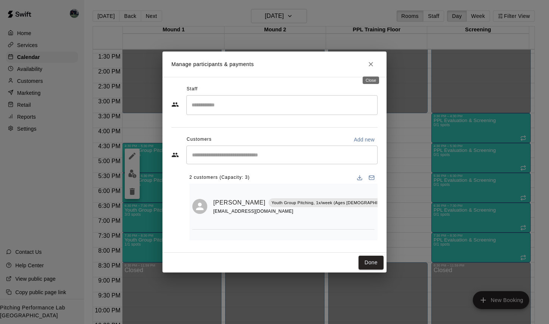
click at [370, 63] on icon "Close" at bounding box center [370, 63] width 7 height 7
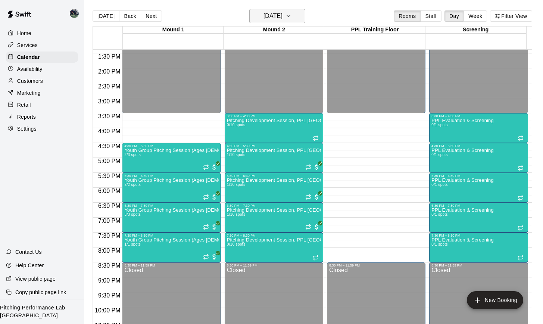
click at [292, 15] on icon "button" at bounding box center [289, 16] width 6 height 9
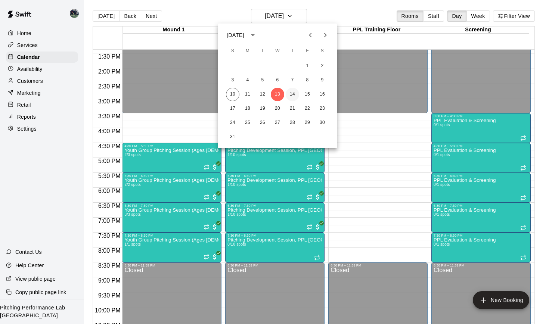
click at [292, 96] on button "14" at bounding box center [292, 94] width 13 height 13
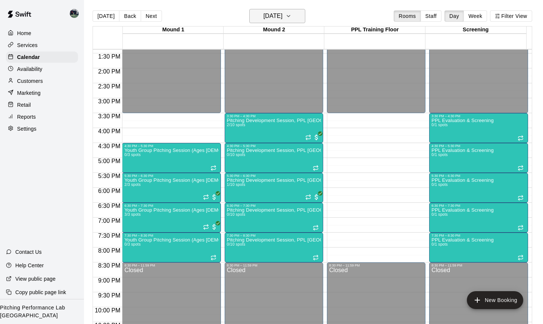
click at [292, 13] on icon "button" at bounding box center [289, 16] width 6 height 9
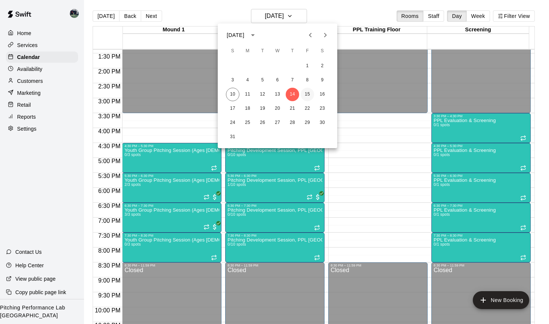
click at [307, 94] on button "15" at bounding box center [306, 94] width 13 height 13
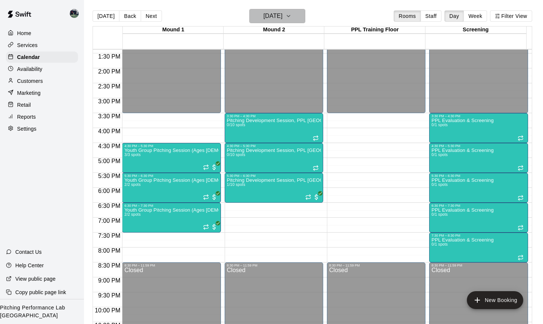
click at [303, 16] on button "Friday Aug 15" at bounding box center [277, 16] width 56 height 14
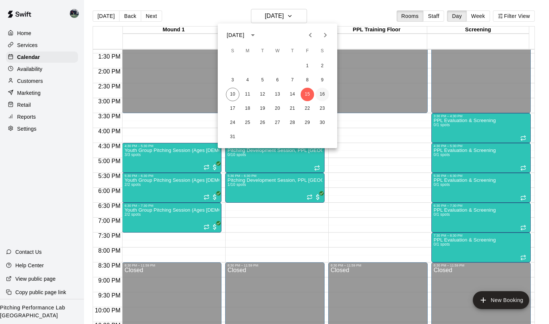
click at [321, 96] on button "16" at bounding box center [321, 94] width 13 height 13
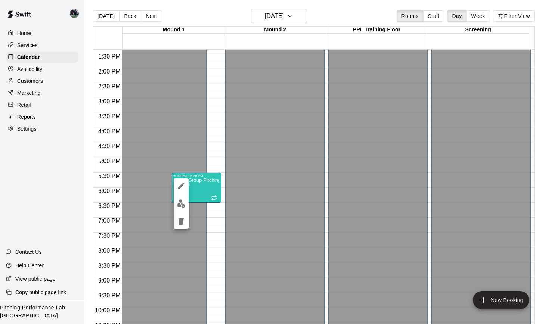
click at [177, 221] on icon "delete" at bounding box center [181, 221] width 9 height 9
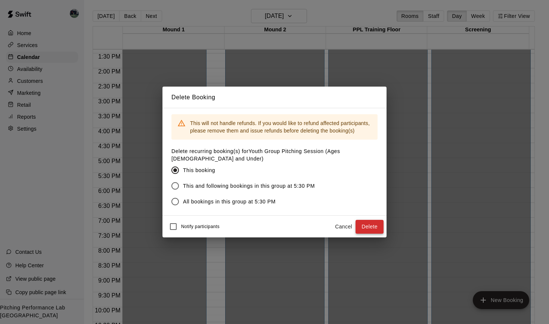
click at [367, 227] on button "Delete" at bounding box center [369, 227] width 28 height 14
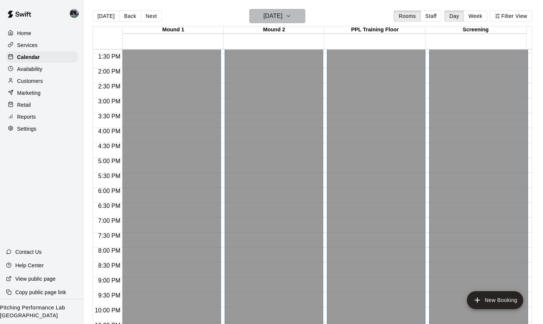
click at [305, 19] on button "Saturday Aug 16" at bounding box center [277, 16] width 56 height 14
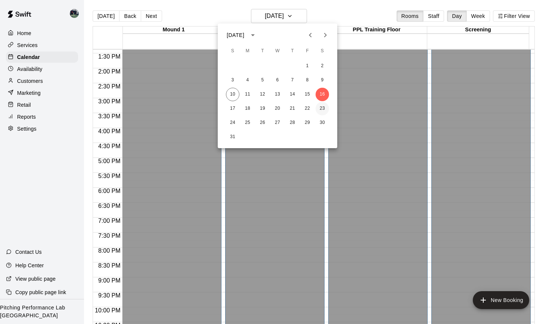
click at [323, 108] on button "23" at bounding box center [321, 108] width 13 height 13
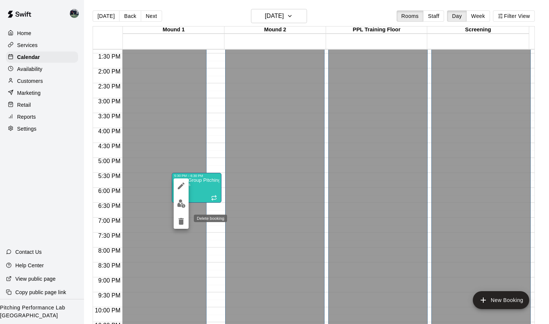
click at [184, 220] on icon "delete" at bounding box center [181, 221] width 9 height 9
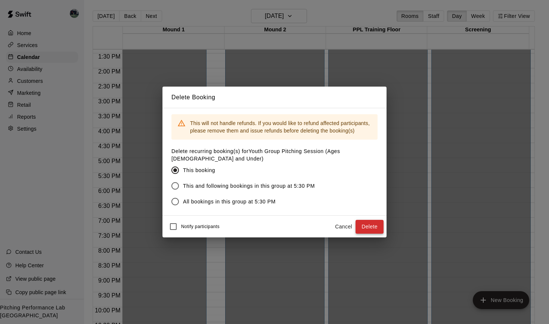
click at [358, 226] on button "Delete" at bounding box center [369, 227] width 28 height 14
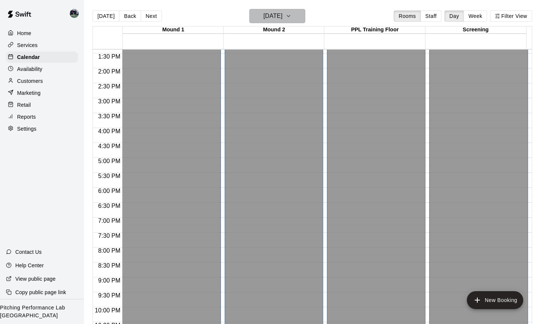
click at [292, 13] on icon "button" at bounding box center [289, 16] width 6 height 9
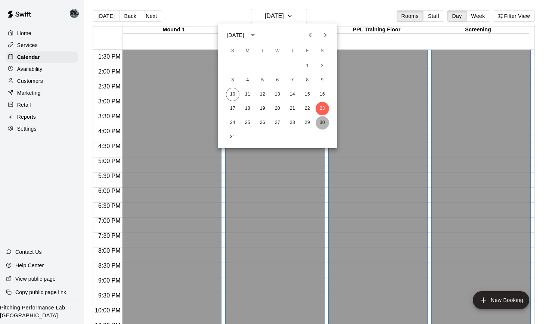
click at [322, 122] on button "30" at bounding box center [321, 122] width 13 height 13
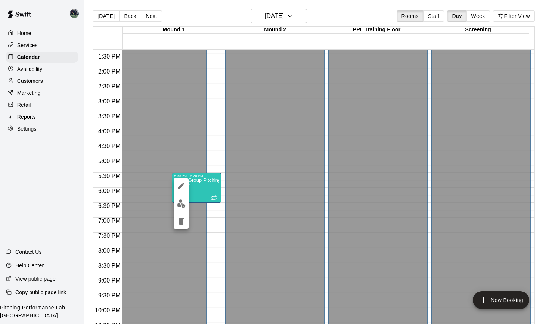
click at [179, 226] on button "delete" at bounding box center [181, 221] width 15 height 15
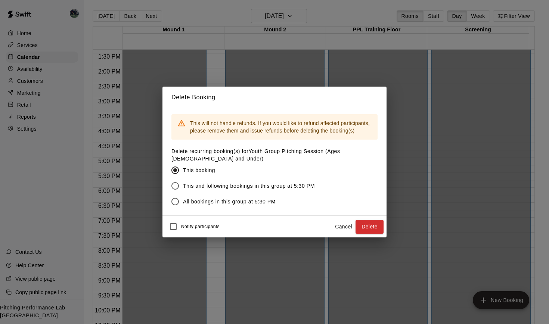
click at [376, 229] on button "Delete" at bounding box center [369, 227] width 28 height 14
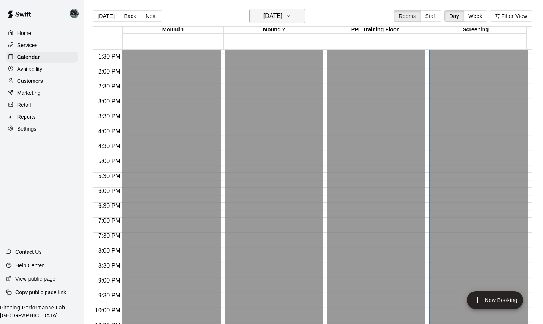
click at [292, 15] on icon "button" at bounding box center [289, 16] width 6 height 9
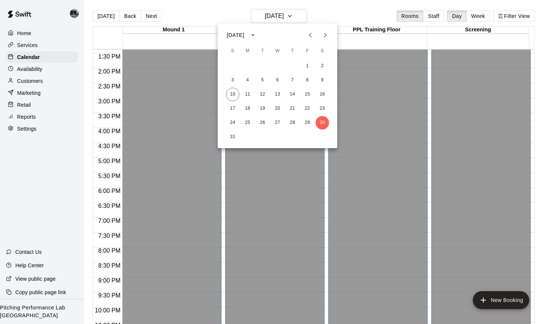
click at [324, 38] on icon "Next month" at bounding box center [325, 35] width 9 height 9
click at [322, 69] on button "6" at bounding box center [321, 65] width 13 height 13
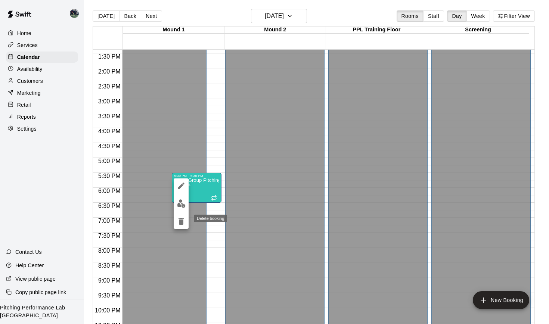
click at [183, 221] on icon "delete" at bounding box center [180, 221] width 5 height 7
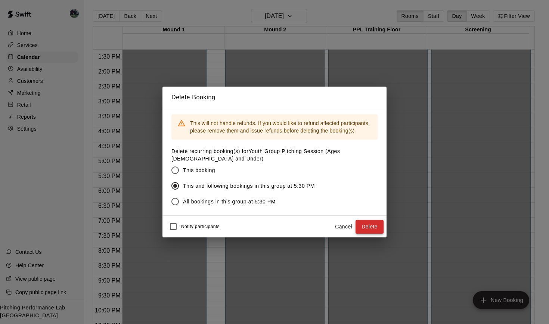
click at [371, 224] on button "Delete" at bounding box center [369, 227] width 28 height 14
click at [346, 226] on button "Cancel" at bounding box center [343, 227] width 24 height 14
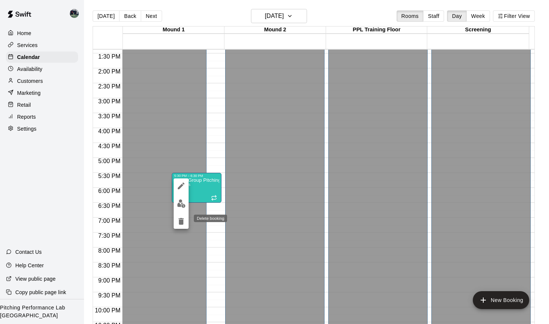
click at [183, 219] on icon "delete" at bounding box center [180, 221] width 5 height 7
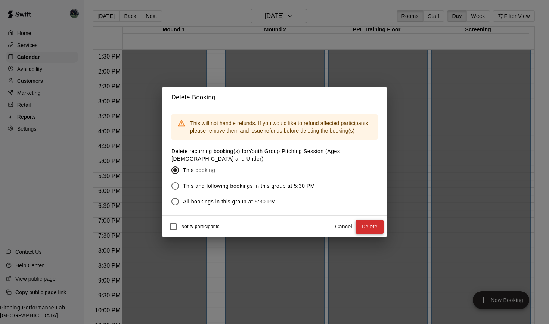
click at [368, 225] on button "Delete" at bounding box center [369, 227] width 28 height 14
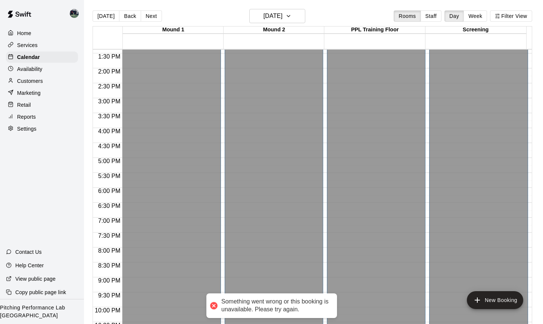
scroll to position [37, 0]
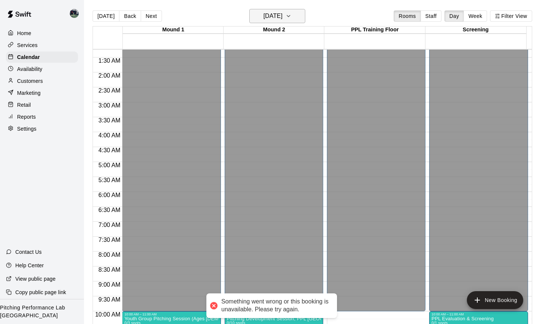
click at [305, 15] on button "Saturday Sep 06" at bounding box center [277, 16] width 56 height 14
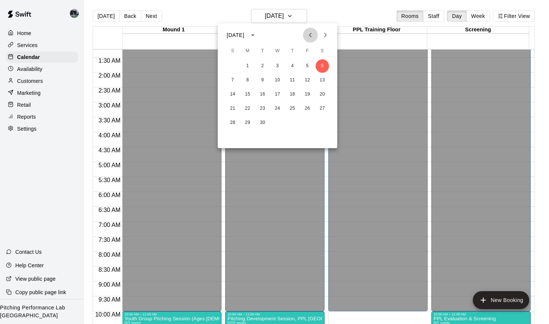
click at [308, 34] on icon "Previous month" at bounding box center [310, 35] width 9 height 9
click at [321, 96] on button "16" at bounding box center [321, 94] width 13 height 13
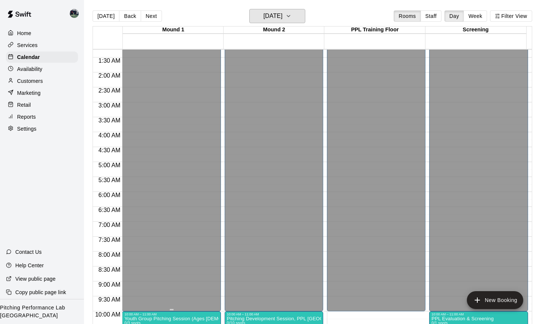
scroll to position [98, 0]
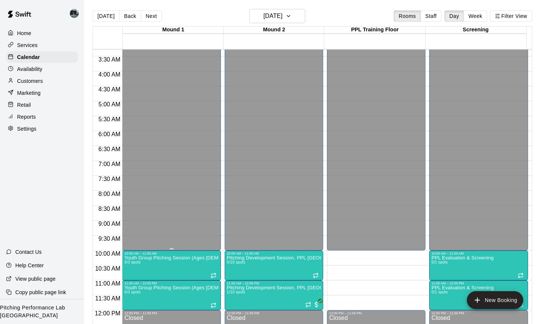
click at [133, 223] on div "Closed" at bounding box center [171, 105] width 94 height 296
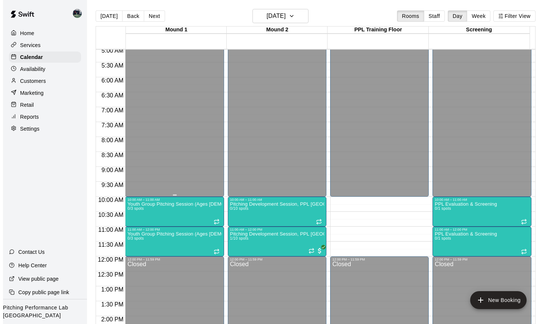
scroll to position [161, 0]
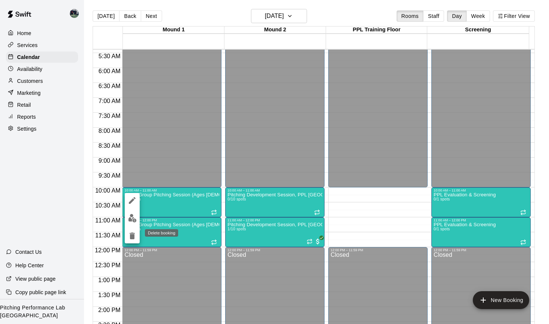
click at [129, 237] on icon "delete" at bounding box center [132, 235] width 9 height 9
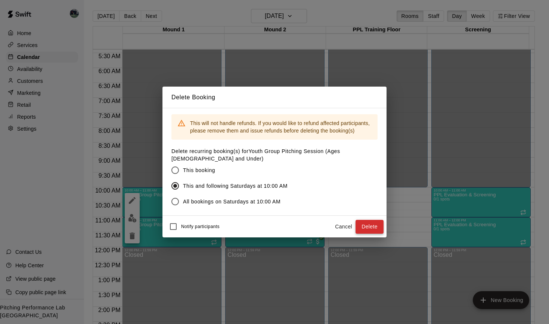
click at [372, 226] on button "Delete" at bounding box center [369, 227] width 28 height 14
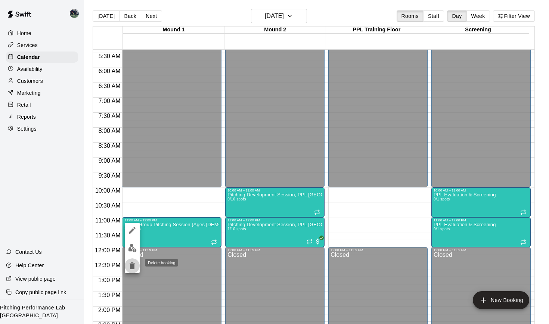
click at [129, 265] on icon "delete" at bounding box center [132, 265] width 9 height 9
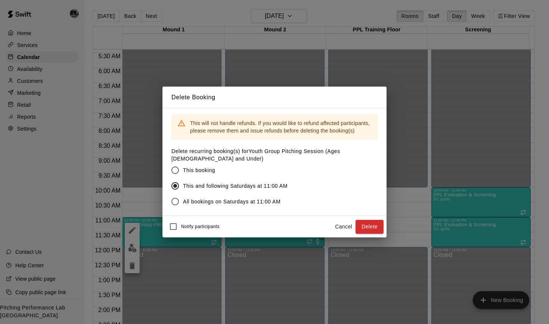
click at [370, 226] on button "Delete" at bounding box center [369, 227] width 28 height 14
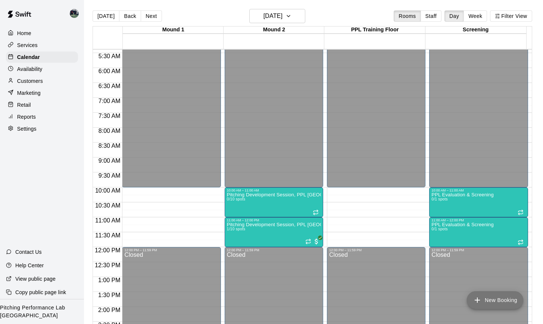
click at [490, 299] on button "New Booking" at bounding box center [495, 300] width 56 height 18
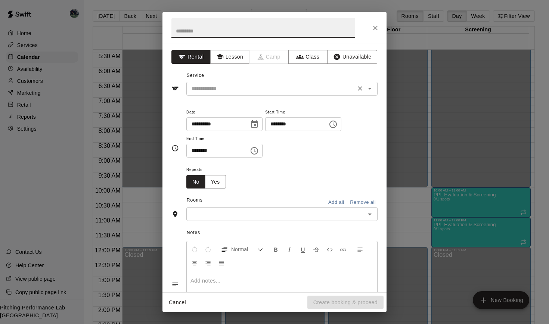
click at [239, 90] on input "text" at bounding box center [270, 88] width 165 height 9
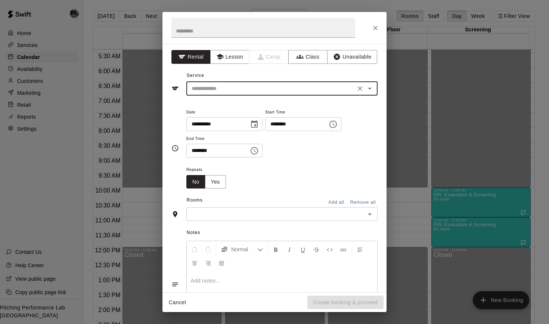
click at [239, 90] on input "text" at bounding box center [270, 88] width 165 height 9
click at [307, 59] on button "Class" at bounding box center [307, 57] width 39 height 14
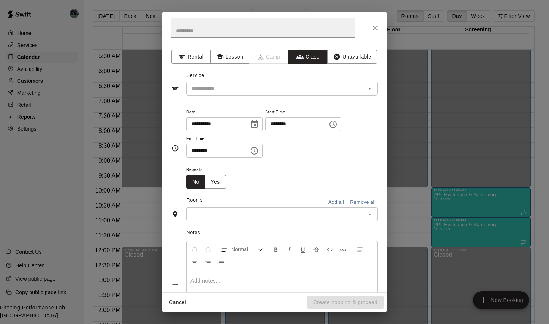
click at [239, 90] on input "text" at bounding box center [275, 88] width 174 height 9
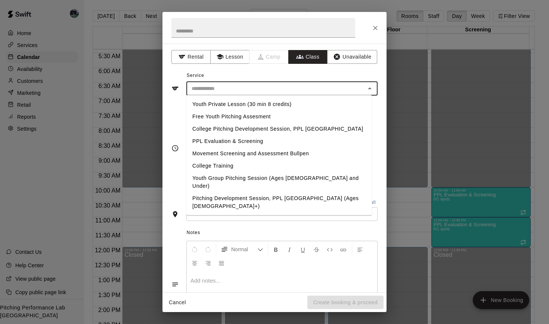
click at [228, 179] on li "Youth Group Pitching Session (Ages [DEMOGRAPHIC_DATA] and Under)" at bounding box center [279, 182] width 186 height 20
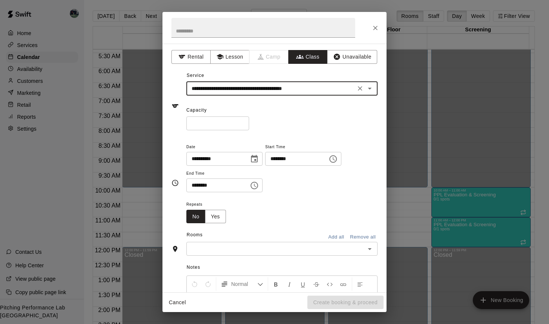
type input "**********"
click at [244, 185] on input "********" at bounding box center [214, 185] width 57 height 14
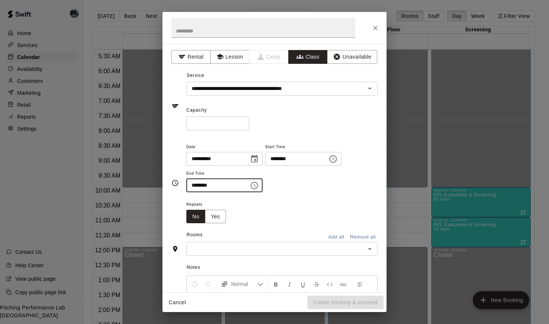
click at [337, 158] on icon "Choose time, selected time is 1:00 PM" at bounding box center [332, 159] width 9 height 9
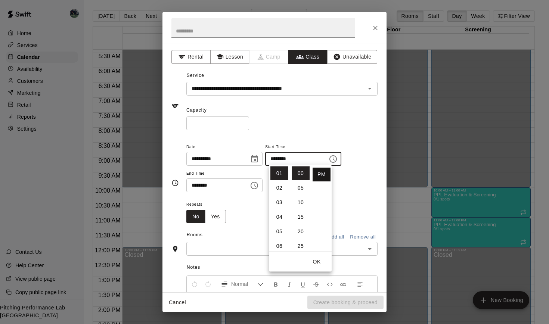
scroll to position [2, 0]
click at [321, 175] on li "AM" at bounding box center [321, 172] width 18 height 14
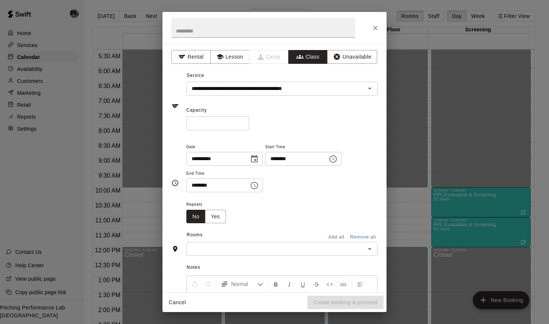
scroll to position [0, 0]
click at [294, 157] on input "********" at bounding box center [293, 159] width 57 height 14
click at [337, 158] on icon "Choose time, selected time is 1:00 AM" at bounding box center [332, 158] width 7 height 7
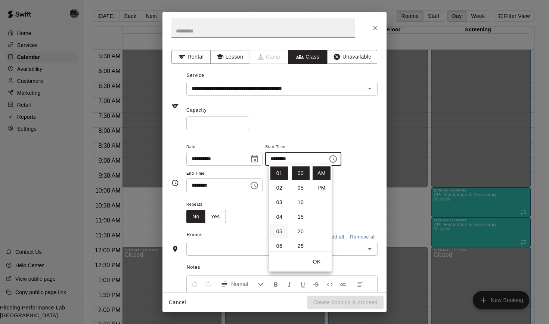
scroll to position [26, 0]
click at [280, 205] on li "09" at bounding box center [279, 207] width 18 height 14
type input "********"
click at [319, 262] on button "OK" at bounding box center [317, 262] width 24 height 14
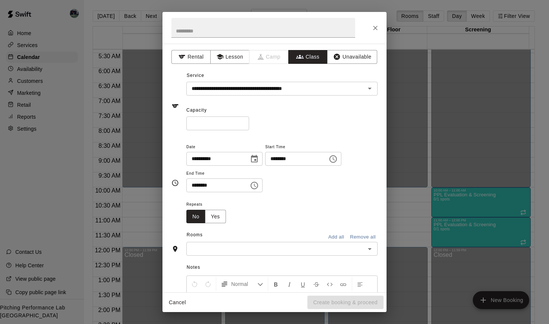
click at [232, 186] on input "********" at bounding box center [214, 185] width 57 height 14
click at [259, 183] on icon "Choose time, selected time is 1:30 PM" at bounding box center [254, 185] width 9 height 9
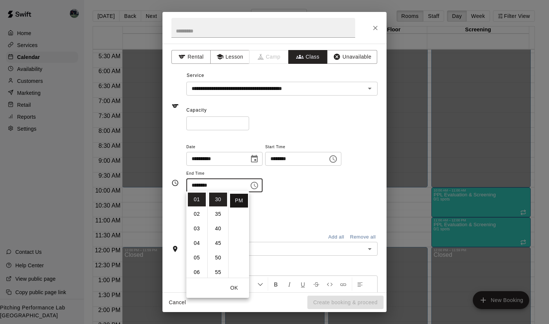
scroll to position [2, 0]
click at [237, 200] on li "AM" at bounding box center [239, 197] width 18 height 14
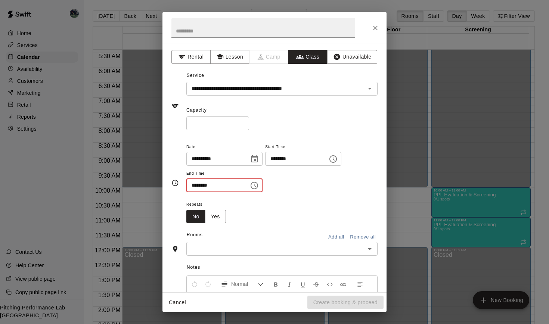
click at [242, 187] on input "********" at bounding box center [214, 185] width 57 height 14
click at [259, 183] on icon "Choose time, selected time is 1:30 AM" at bounding box center [254, 185] width 9 height 9
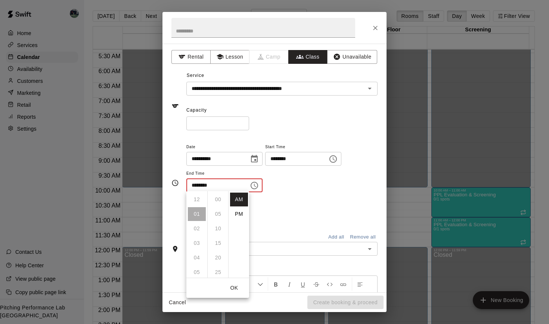
scroll to position [87, 0]
click at [200, 245] on li "09" at bounding box center [197, 243] width 18 height 14
type input "********"
click at [236, 289] on button "OK" at bounding box center [234, 288] width 24 height 14
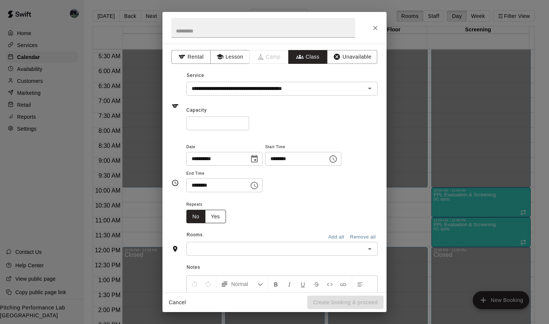
click at [214, 216] on button "Yes" at bounding box center [215, 217] width 21 height 14
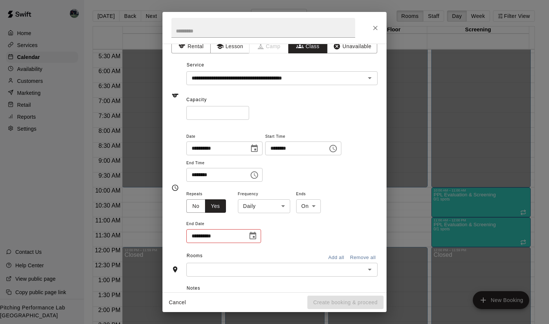
scroll to position [44, 0]
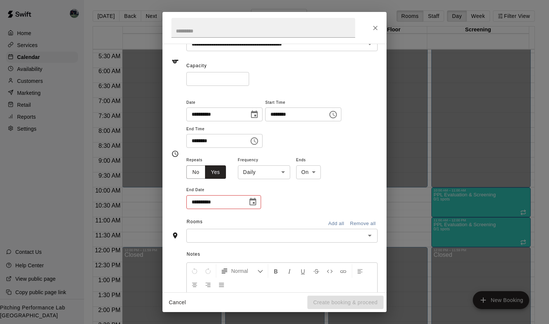
click at [255, 200] on icon "Choose date" at bounding box center [252, 201] width 9 height 9
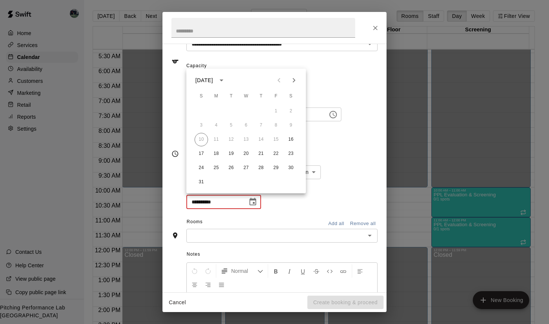
click at [295, 81] on icon "Next month" at bounding box center [294, 80] width 3 height 4
click at [293, 155] on button "27" at bounding box center [290, 153] width 13 height 13
type input "**********"
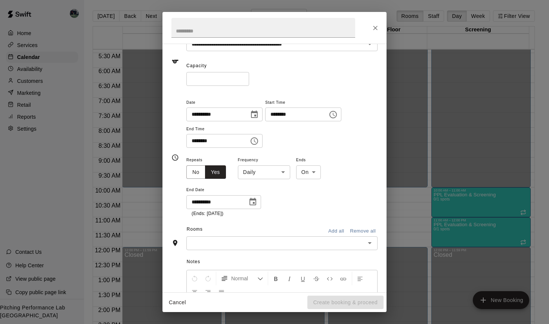
click at [224, 239] on input "text" at bounding box center [275, 243] width 174 height 9
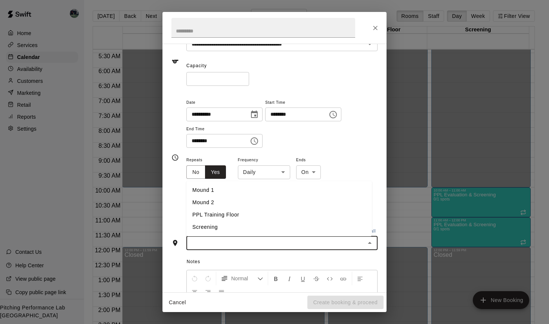
click at [205, 186] on li "Mound 1" at bounding box center [279, 190] width 186 height 12
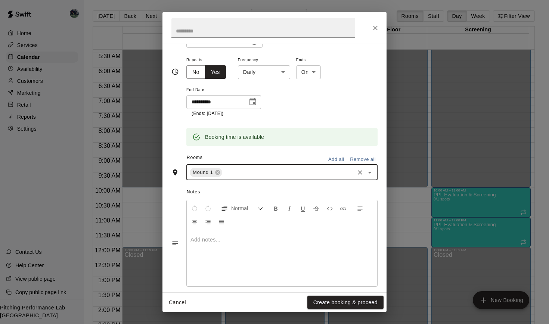
scroll to position [150, 0]
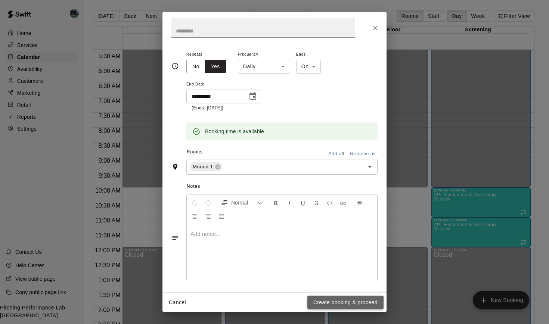
click at [339, 302] on button "Create booking & proceed" at bounding box center [345, 303] width 76 height 14
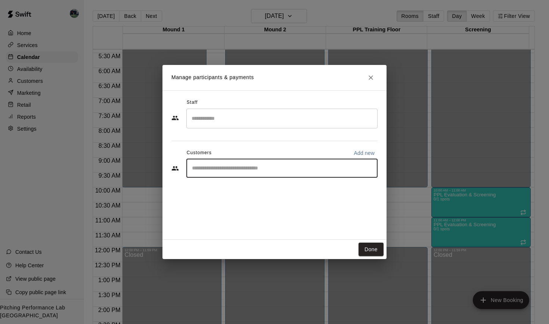
click at [227, 171] on input "Start typing to search customers..." at bounding box center [282, 168] width 184 height 7
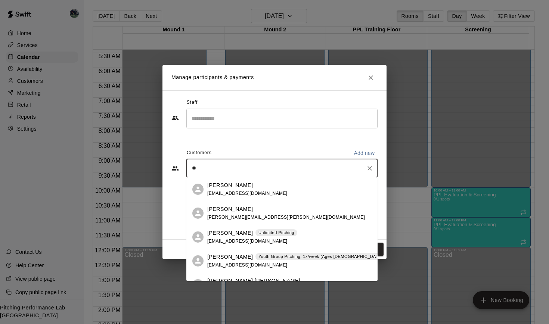
type input "***"
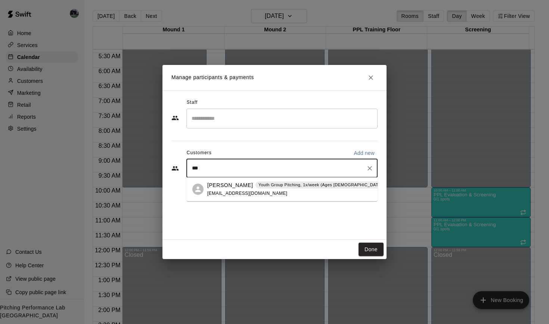
click at [236, 194] on span "bheil@outlook.com" at bounding box center [247, 193] width 80 height 5
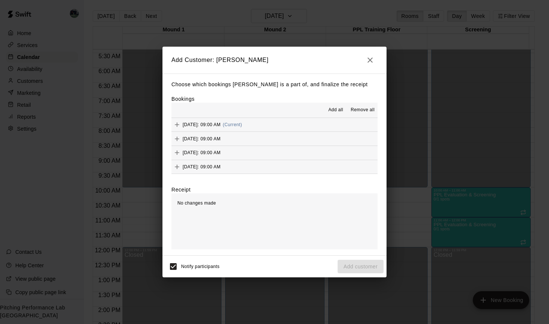
click at [221, 124] on span "Saturday, August 16: 09:00 AM" at bounding box center [202, 124] width 38 height 5
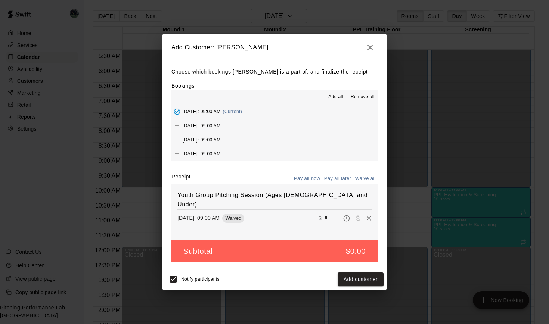
click at [220, 127] on span "Sunday, August 17: 09:00 AM" at bounding box center [202, 125] width 38 height 5
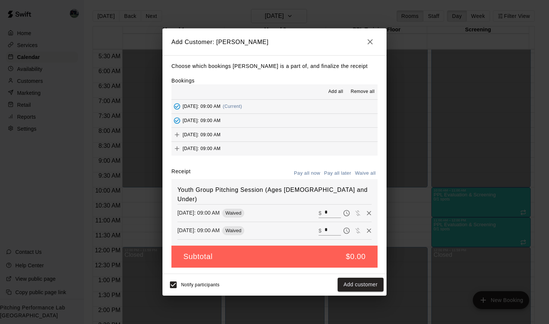
click at [214, 126] on div "Sunday, August 17: 09:00 AM" at bounding box center [195, 120] width 49 height 11
click at [367, 228] on icon "Remove" at bounding box center [369, 230] width 4 height 4
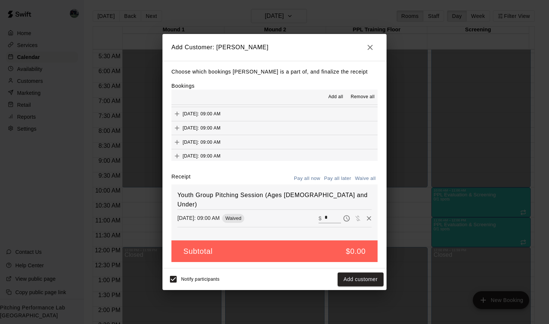
scroll to position [91, 0]
click at [205, 116] on span "Saturday, August 23: 09:00 AM" at bounding box center [202, 118] width 38 height 5
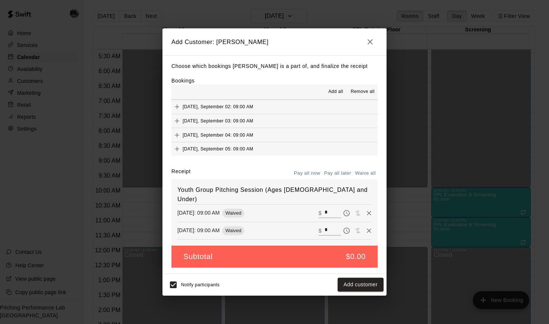
scroll to position [251, 0]
click at [206, 148] on span "Saturday, September 06: 09:00 AM" at bounding box center [218, 150] width 71 height 5
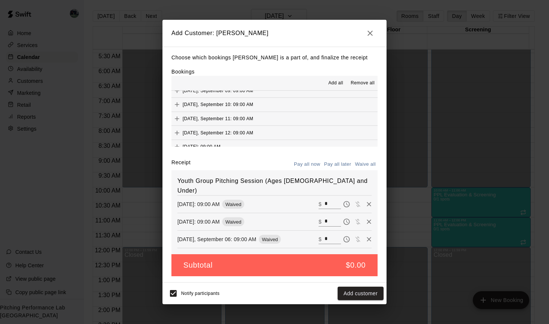
scroll to position [346, 0]
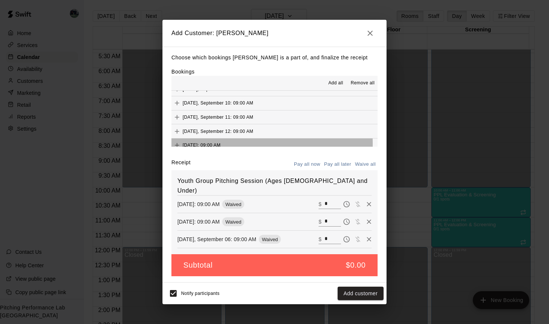
click at [208, 143] on span "Saturday, September 13: 09:00 AM" at bounding box center [202, 145] width 38 height 5
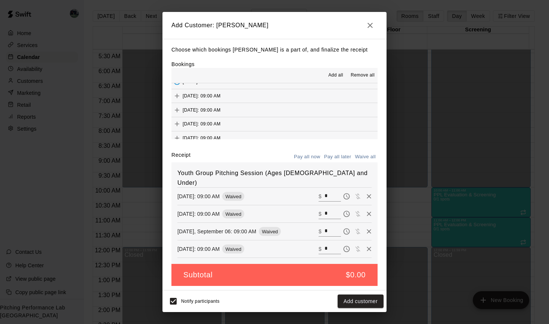
scroll to position [454, 0]
click at [208, 125] on span "Saturday, September 20: 09:00 AM" at bounding box center [202, 127] width 38 height 5
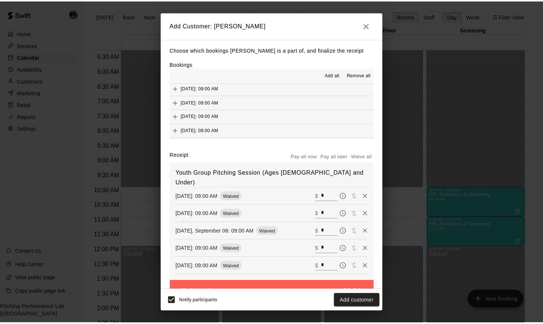
scroll to position [530, 0]
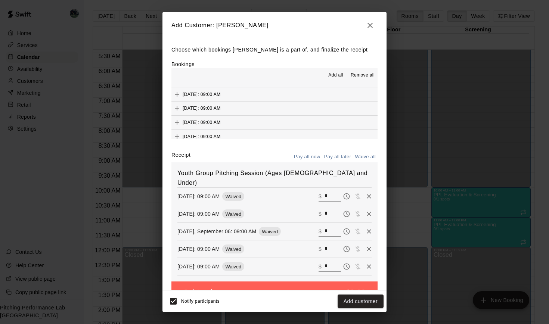
click at [204, 148] on span "Saturday, September 27: 09:00 AM" at bounding box center [202, 150] width 38 height 5
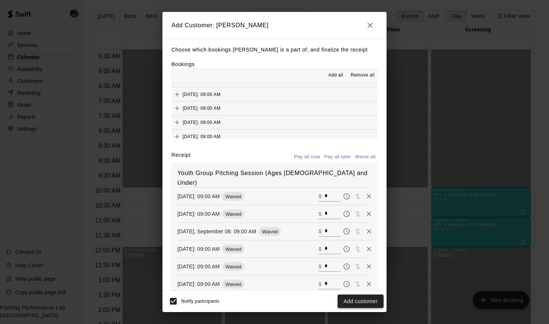
click at [355, 299] on button "Add customer" at bounding box center [360, 302] width 46 height 14
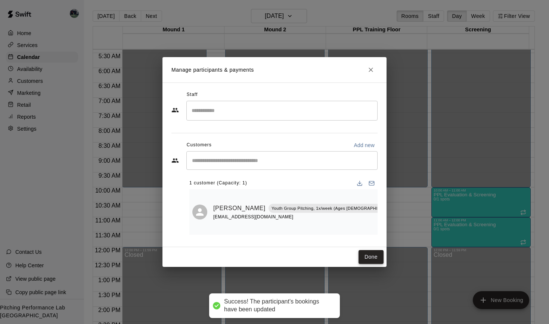
click at [368, 256] on button "Done" at bounding box center [370, 257] width 25 height 14
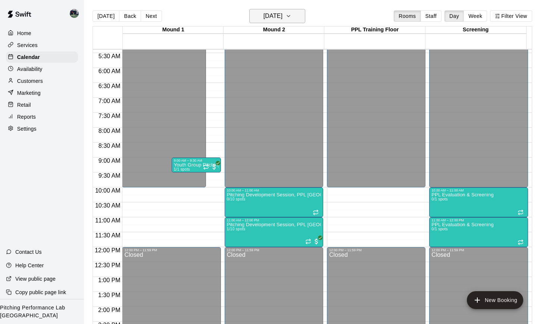
click at [296, 18] on button "Saturday Aug 16" at bounding box center [277, 16] width 56 height 14
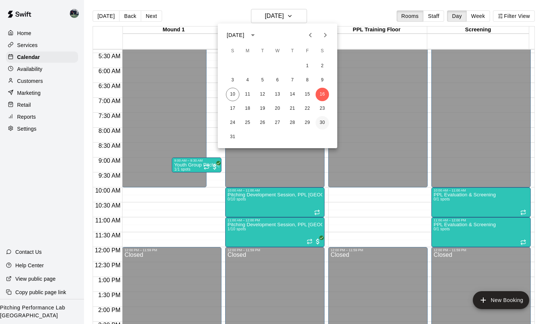
click at [321, 125] on button "30" at bounding box center [321, 122] width 13 height 13
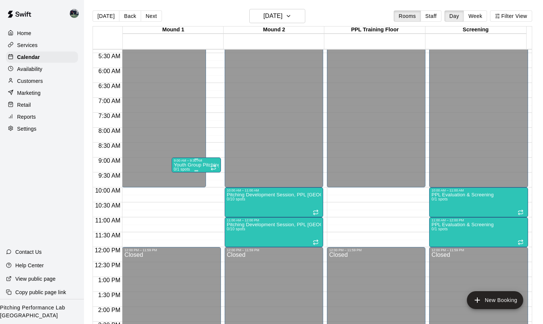
click at [209, 161] on div "9:00 AM – 9:30 AM" at bounding box center [196, 161] width 45 height 4
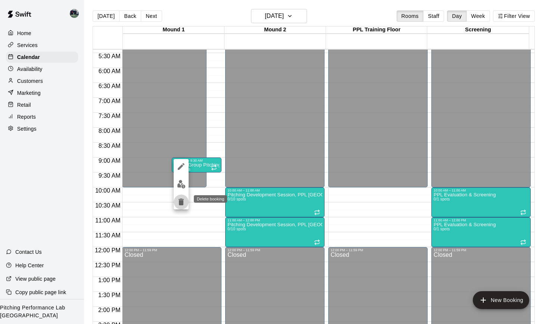
click at [181, 203] on icon "delete" at bounding box center [180, 202] width 5 height 7
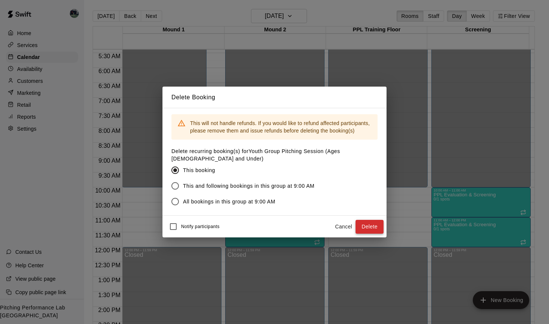
click at [364, 228] on button "Delete" at bounding box center [369, 227] width 28 height 14
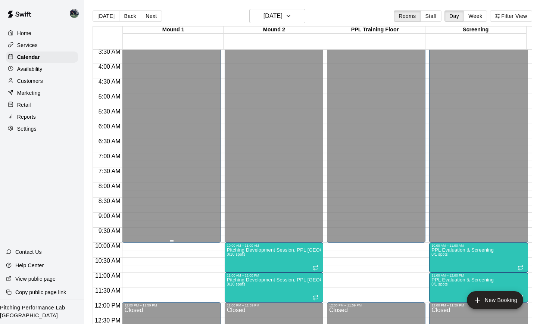
scroll to position [0, 0]
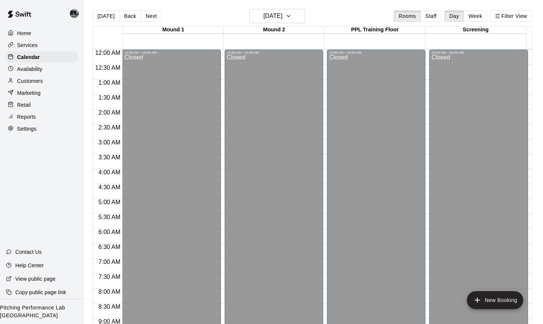
click at [15, 12] on img at bounding box center [19, 14] width 39 height 22
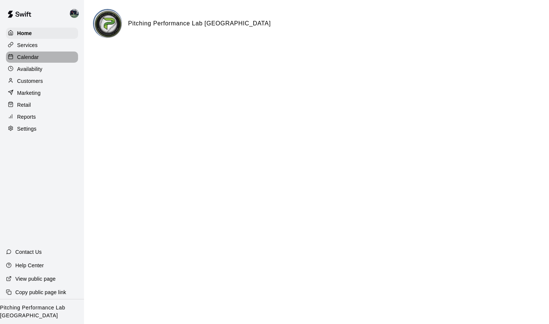
click at [31, 59] on p "Calendar" at bounding box center [28, 56] width 22 height 7
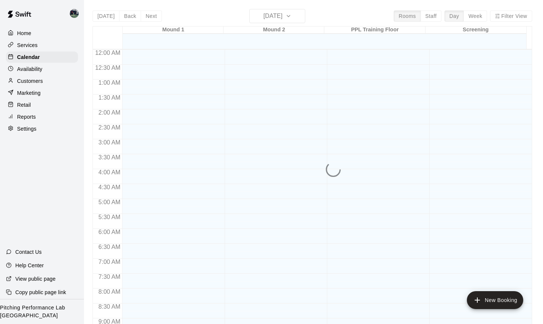
scroll to position [402, 0]
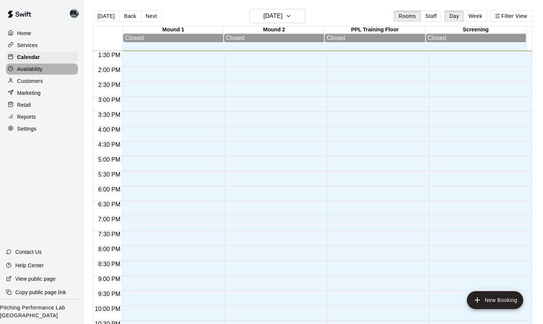
click at [31, 65] on p "Availability" at bounding box center [29, 68] width 25 height 7
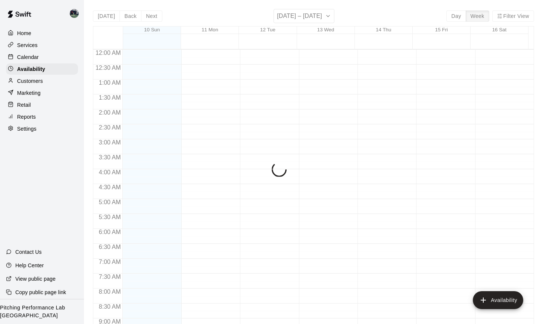
scroll to position [402, 0]
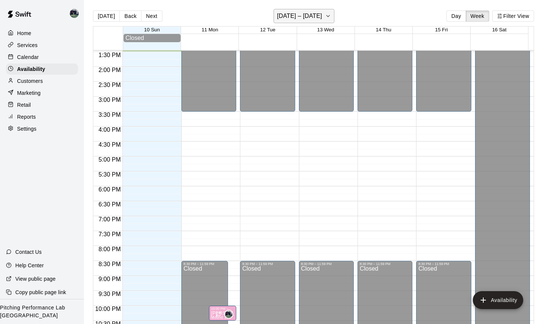
click at [327, 16] on icon "button" at bounding box center [328, 16] width 6 height 9
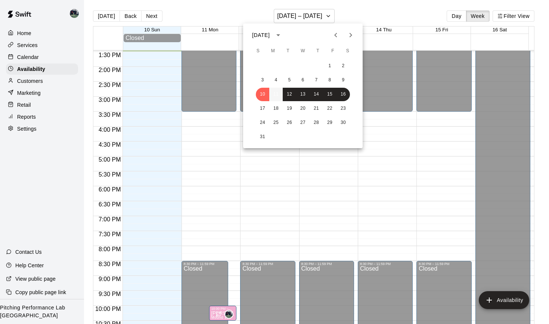
click at [277, 94] on button "11" at bounding box center [275, 94] width 13 height 13
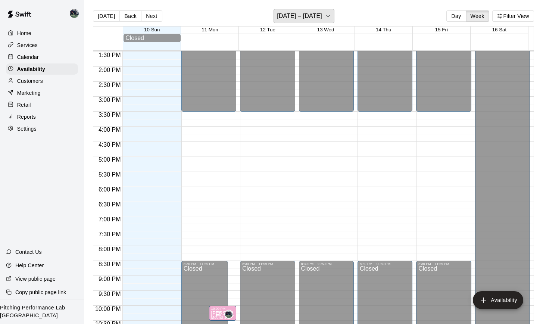
scroll to position [435, 0]
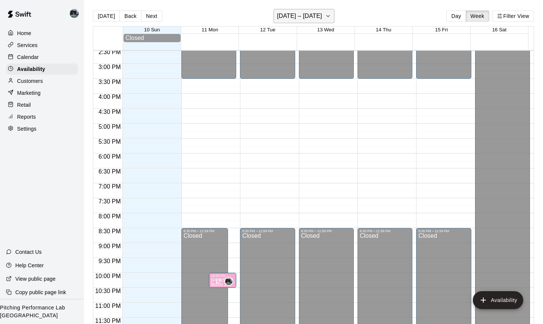
click at [325, 15] on icon "button" at bounding box center [328, 16] width 6 height 9
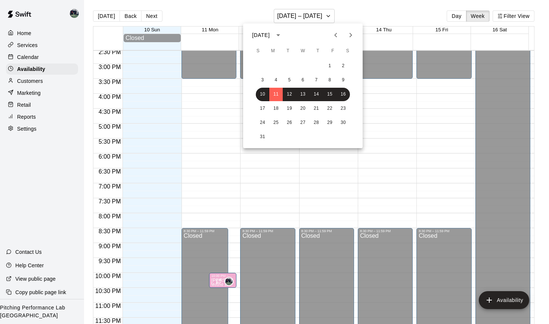
click at [23, 58] on div at bounding box center [274, 162] width 549 height 324
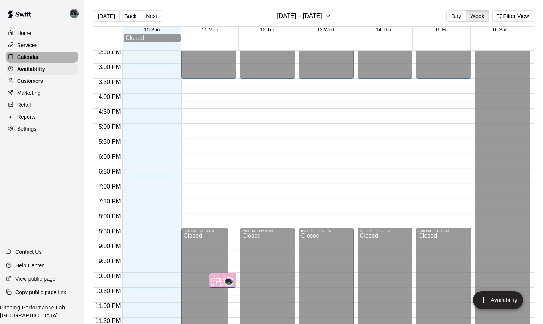
click at [24, 56] on p "Calendar" at bounding box center [28, 56] width 22 height 7
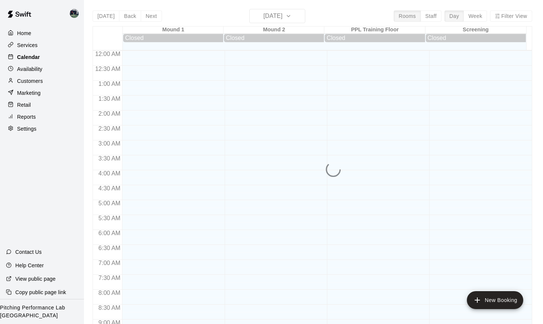
scroll to position [402, 0]
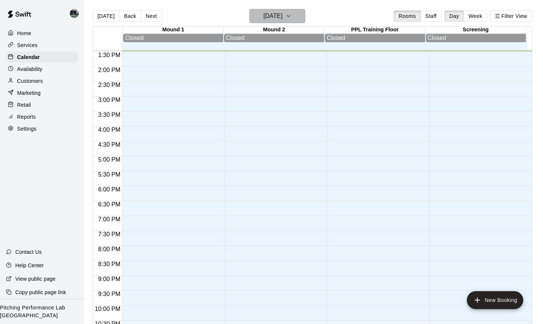
click at [292, 15] on icon "button" at bounding box center [289, 16] width 6 height 9
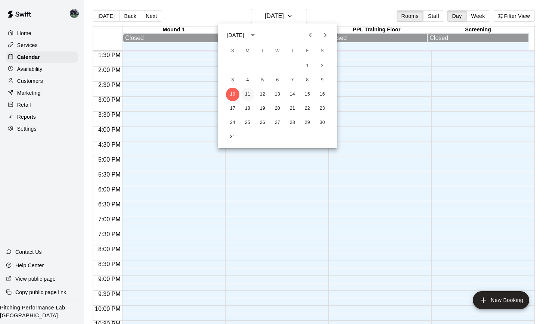
click at [248, 95] on button "11" at bounding box center [247, 94] width 13 height 13
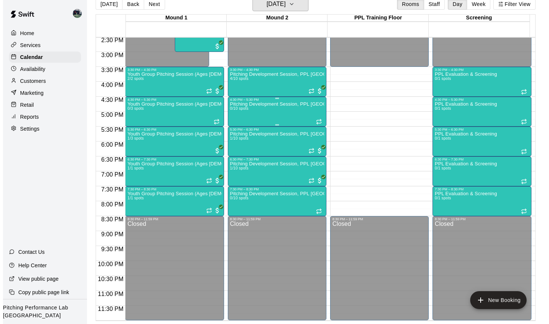
scroll to position [287, 0]
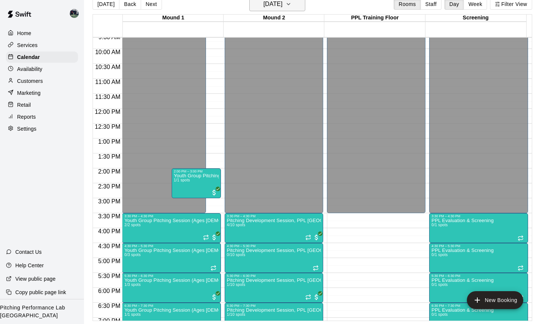
click at [292, 4] on icon "button" at bounding box center [289, 4] width 6 height 9
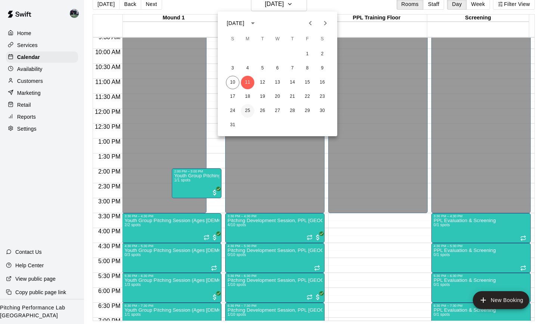
click at [249, 109] on button "25" at bounding box center [247, 110] width 13 height 13
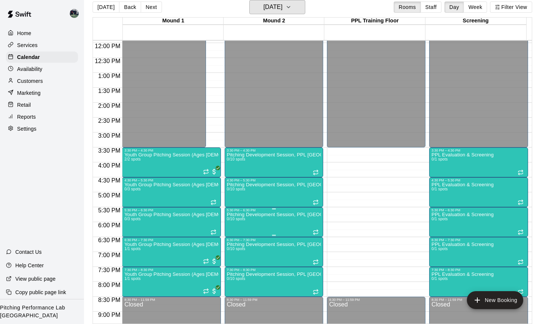
scroll to position [434, 0]
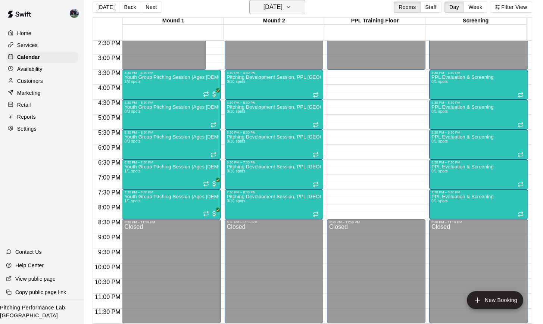
click at [292, 8] on icon "button" at bounding box center [289, 7] width 6 height 9
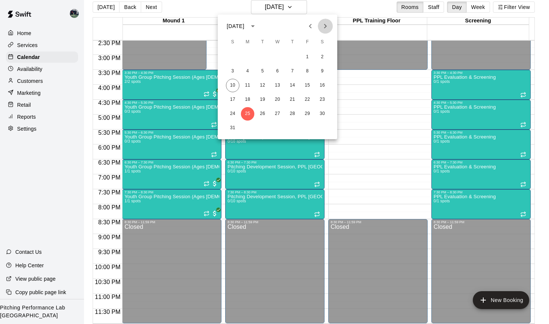
click at [321, 27] on icon "Next month" at bounding box center [325, 26] width 9 height 9
click at [249, 71] on button "8" at bounding box center [247, 71] width 13 height 13
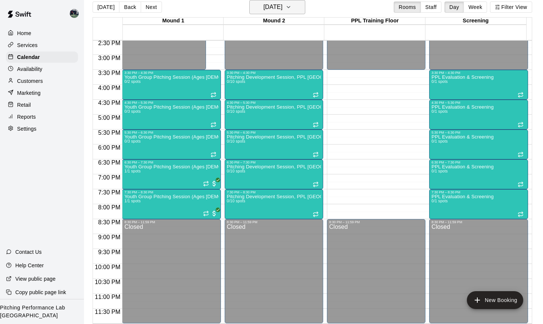
click at [292, 10] on icon "button" at bounding box center [289, 7] width 6 height 9
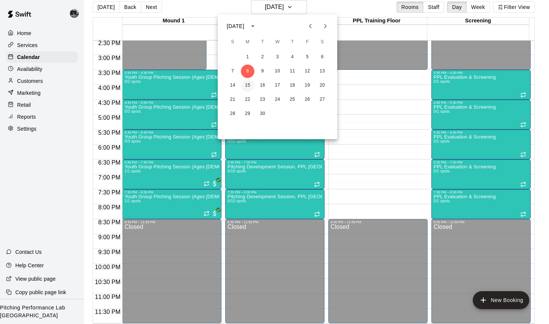
click at [249, 86] on button "15" at bounding box center [247, 85] width 13 height 13
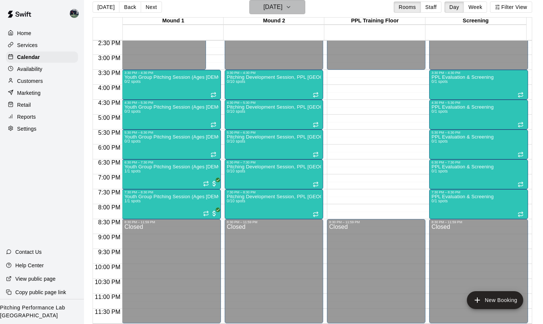
click at [292, 10] on icon "button" at bounding box center [289, 7] width 6 height 9
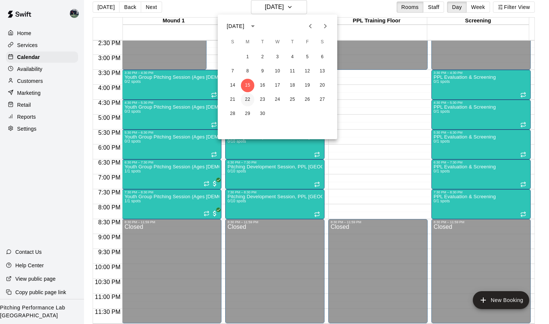
click at [249, 100] on button "22" at bounding box center [247, 99] width 13 height 13
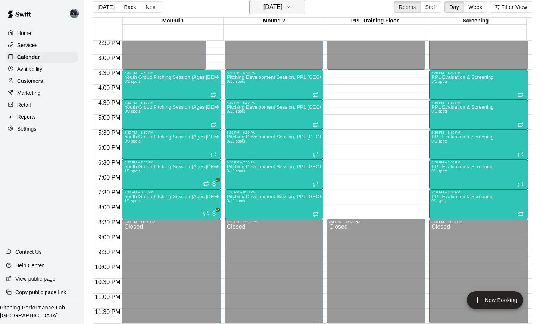
click at [292, 11] on icon "button" at bounding box center [289, 7] width 6 height 9
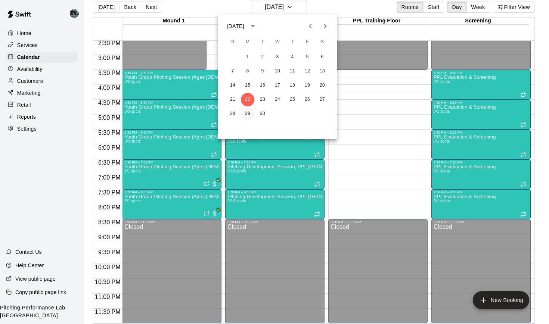
click at [249, 115] on button "29" at bounding box center [247, 113] width 13 height 13
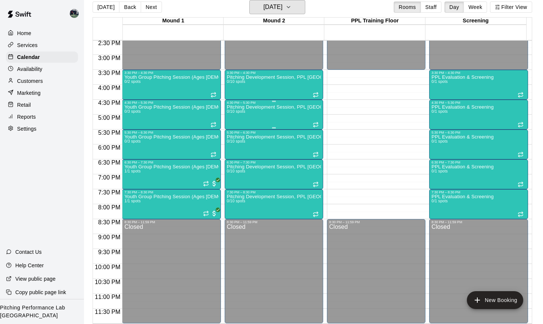
scroll to position [433, 0]
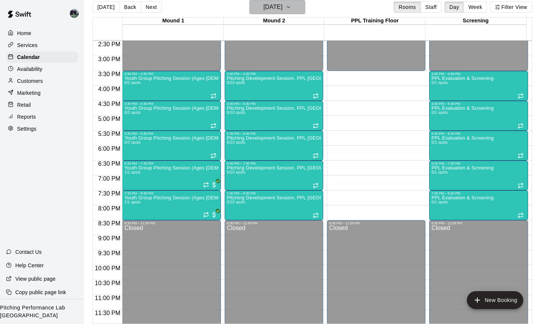
click at [305, 8] on button "Monday Sep 29" at bounding box center [277, 7] width 56 height 14
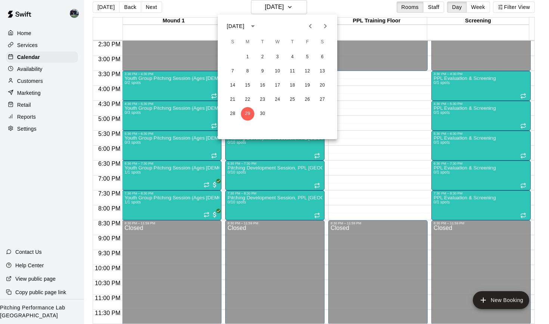
click at [311, 31] on button "Previous month" at bounding box center [310, 26] width 15 height 15
click at [244, 84] on button "11" at bounding box center [247, 85] width 13 height 13
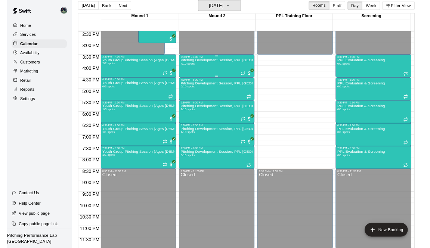
scroll to position [378, 0]
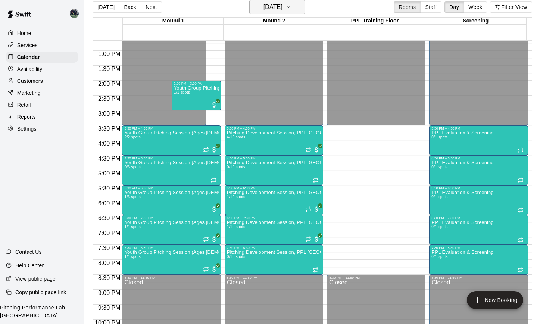
click at [292, 8] on icon "button" at bounding box center [289, 7] width 6 height 9
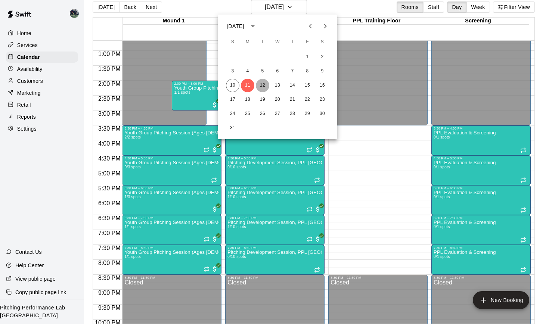
click at [264, 88] on button "12" at bounding box center [262, 85] width 13 height 13
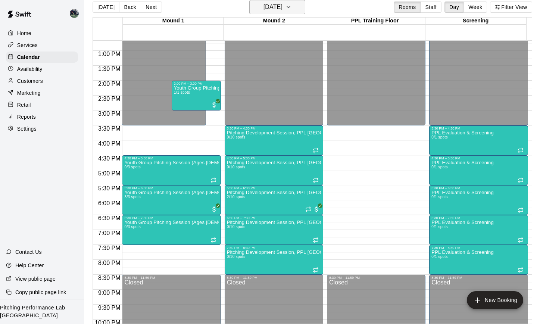
click at [292, 8] on icon "button" at bounding box center [289, 7] width 6 height 9
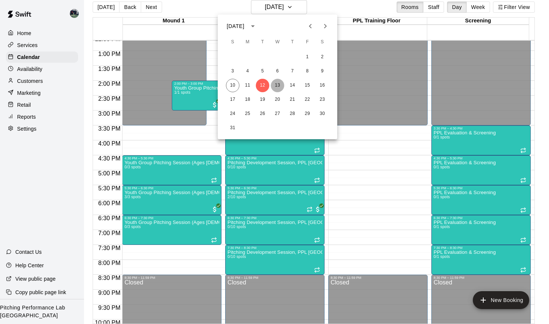
click at [276, 86] on button "13" at bounding box center [277, 85] width 13 height 13
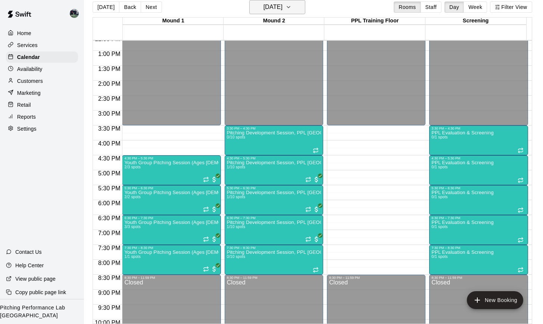
click at [292, 9] on icon "button" at bounding box center [289, 7] width 6 height 9
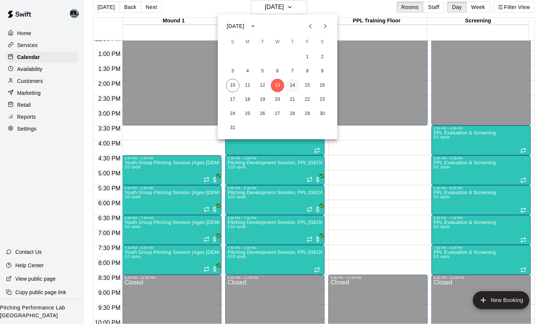
click at [294, 84] on button "14" at bounding box center [292, 85] width 13 height 13
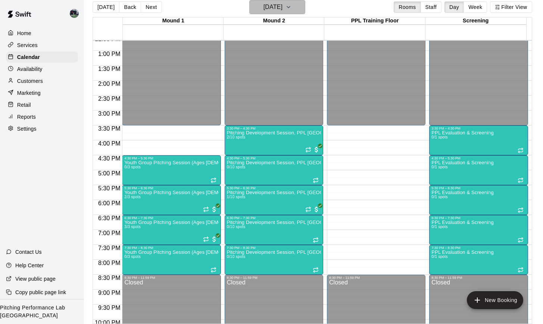
click at [292, 6] on icon "button" at bounding box center [289, 7] width 6 height 9
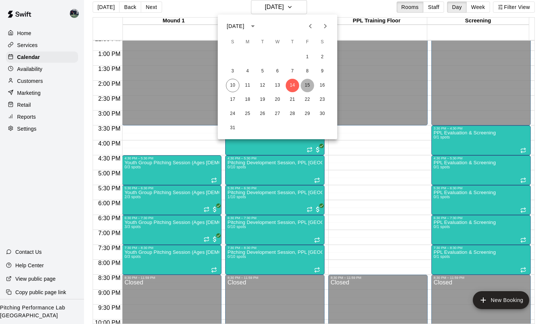
click at [307, 88] on button "15" at bounding box center [306, 85] width 13 height 13
